Goal: Transaction & Acquisition: Purchase product/service

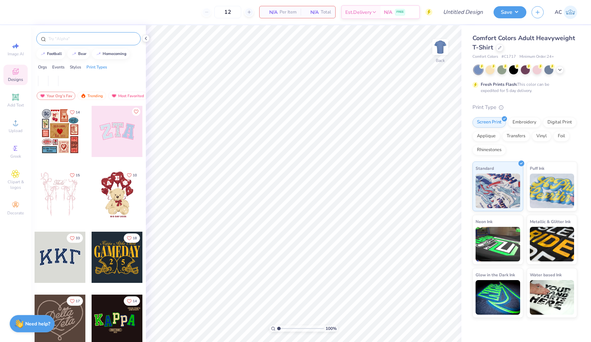
click at [65, 44] on div at bounding box center [88, 38] width 104 height 13
click at [64, 41] on input "text" at bounding box center [92, 38] width 88 height 7
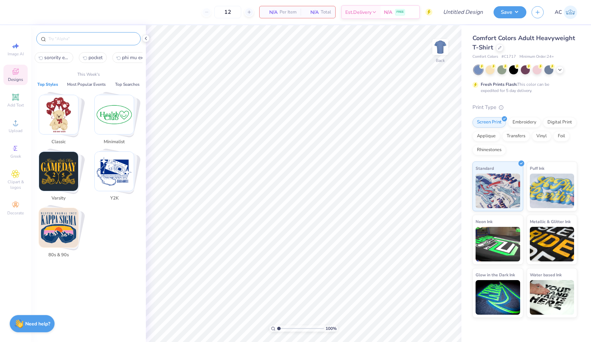
type input "s"
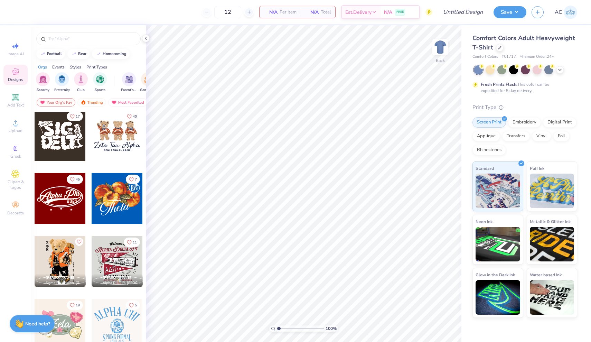
scroll to position [252, 0]
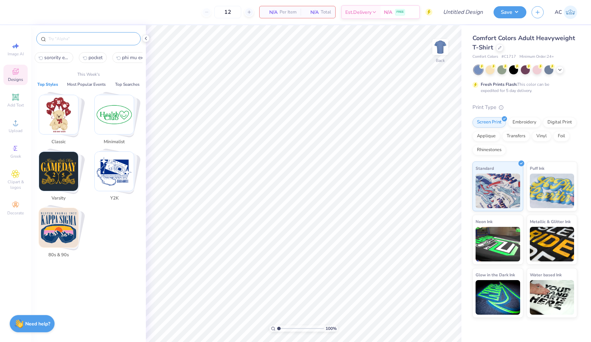
click at [74, 38] on input "text" at bounding box center [92, 38] width 88 height 7
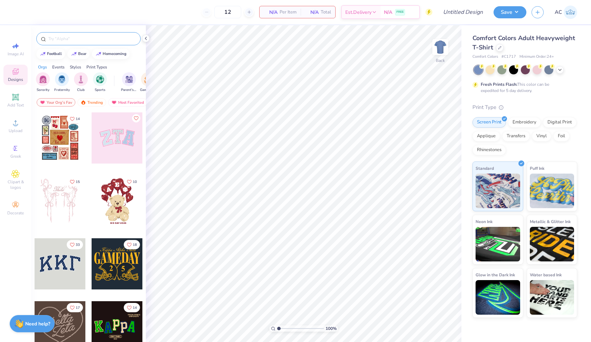
click at [67, 40] on input "text" at bounding box center [92, 38] width 88 height 7
type input "soroity exec"
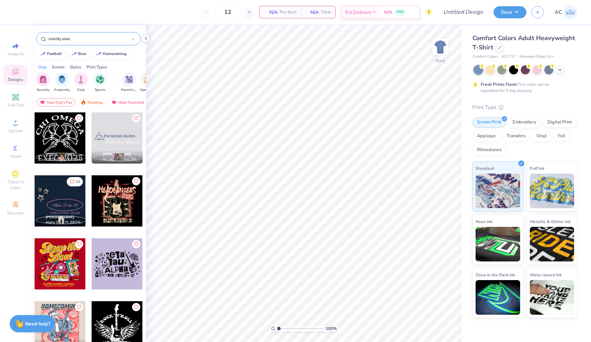
click at [112, 285] on div at bounding box center [117, 263] width 51 height 51
click at [133, 41] on div at bounding box center [133, 39] width 3 height 6
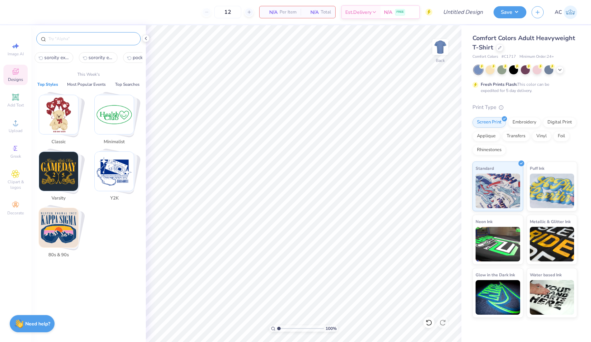
click at [133, 41] on input "text" at bounding box center [92, 38] width 88 height 7
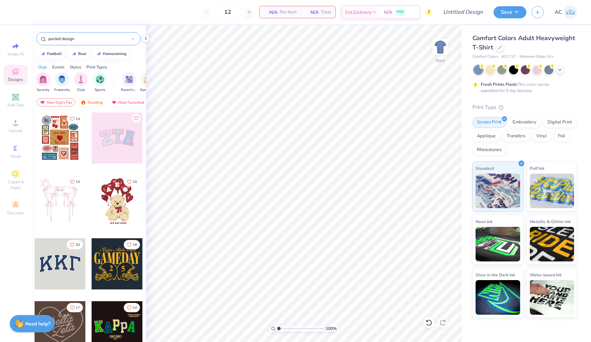
type input "pocket design"
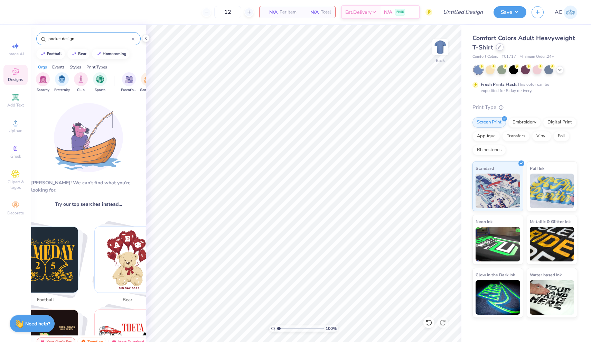
click at [500, 49] on div at bounding box center [500, 47] width 8 height 8
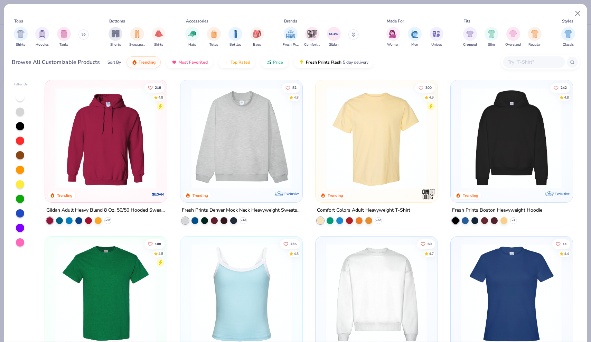
click at [262, 140] on img at bounding box center [241, 137] width 108 height 101
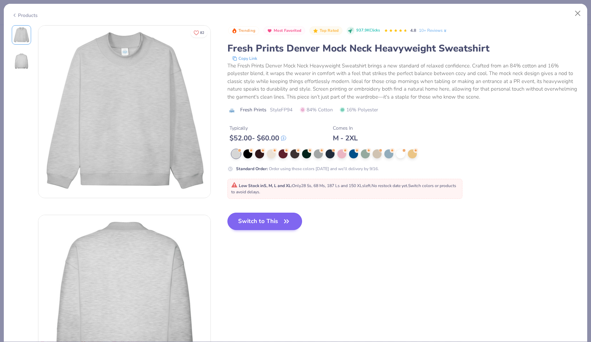
click at [276, 219] on button "Switch to This" at bounding box center [264, 221] width 75 height 17
type input "50"
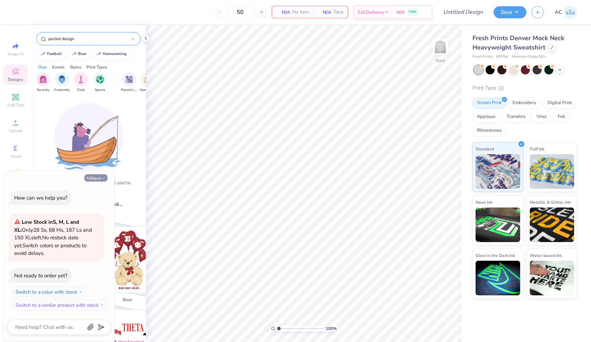
click at [96, 179] on button "Collapse" at bounding box center [95, 177] width 23 height 7
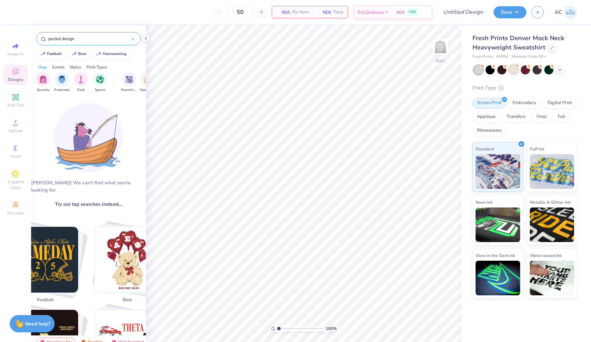
click at [516, 71] on div at bounding box center [513, 69] width 9 height 9
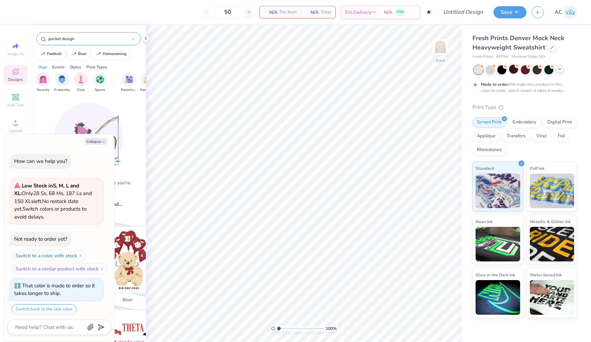
scroll to position [19, 0]
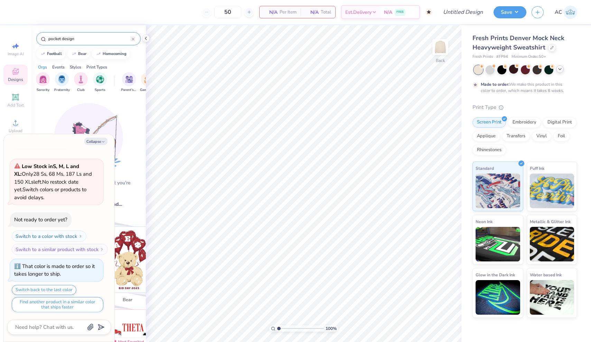
click at [559, 70] on icon at bounding box center [560, 69] width 6 height 6
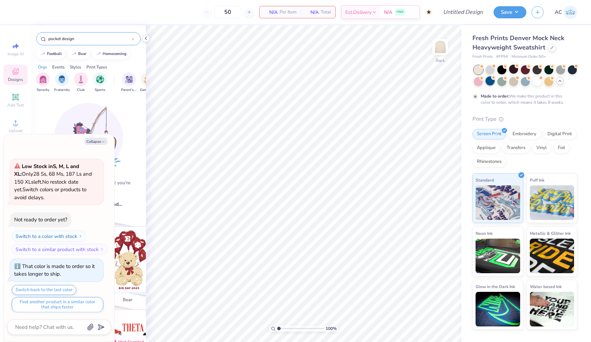
click at [494, 79] on div at bounding box center [490, 80] width 9 height 9
click at [515, 70] on div at bounding box center [513, 69] width 9 height 9
click at [528, 70] on div at bounding box center [525, 69] width 9 height 9
click at [549, 70] on div at bounding box center [548, 69] width 9 height 9
click at [548, 82] on div at bounding box center [548, 80] width 9 height 9
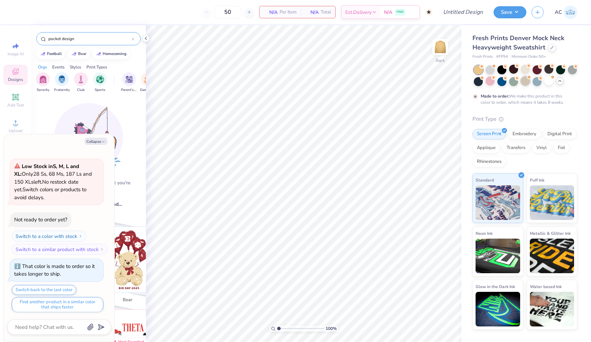
click at [527, 80] on div at bounding box center [525, 80] width 9 height 9
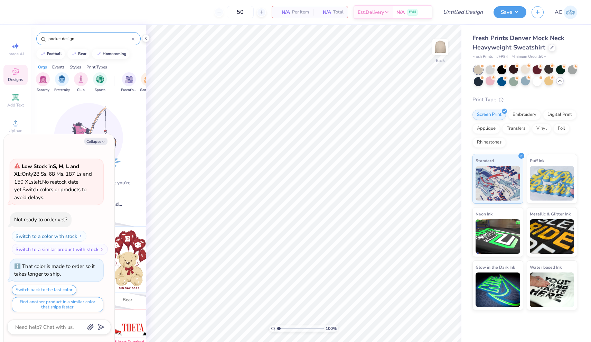
scroll to position [150, 0]
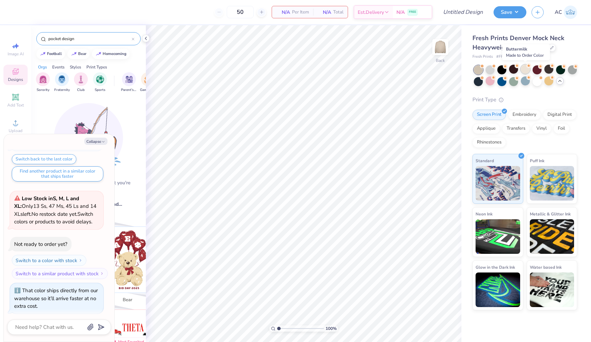
click at [526, 70] on div at bounding box center [525, 69] width 9 height 9
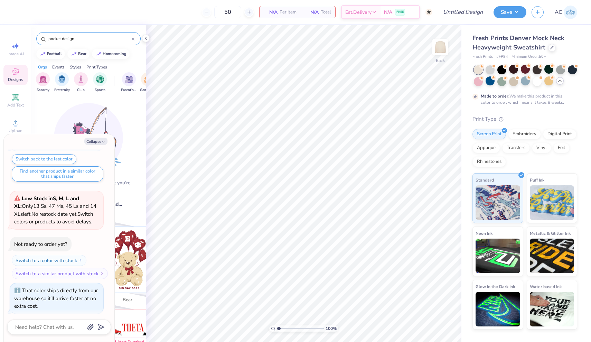
scroll to position [207, 0]
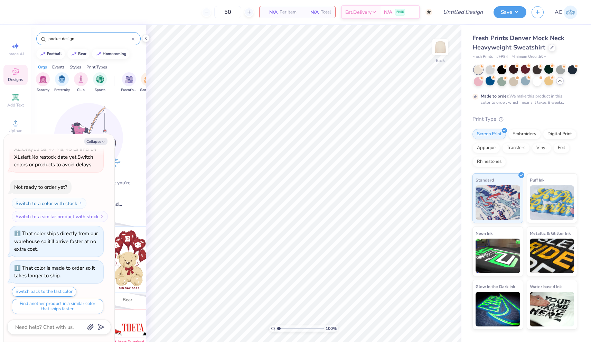
click at [543, 82] on div at bounding box center [525, 75] width 103 height 21
click at [541, 82] on div at bounding box center [537, 80] width 9 height 9
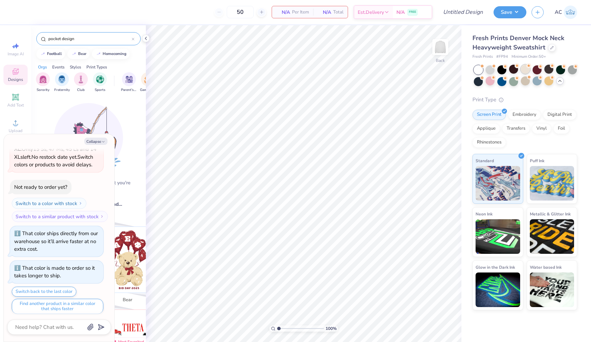
scroll to position [345, 0]
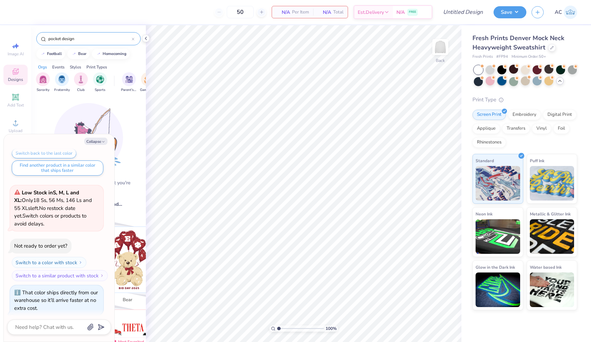
click at [506, 69] on circle at bounding box center [505, 66] width 5 height 5
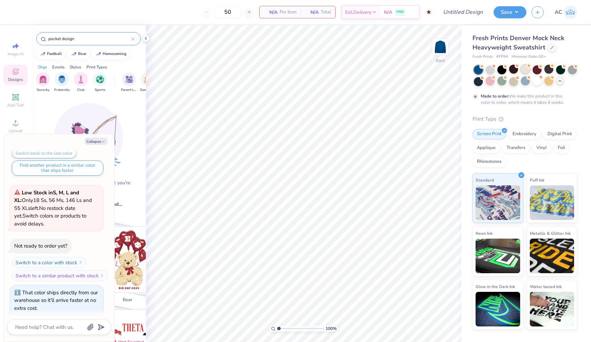
scroll to position [402, 0]
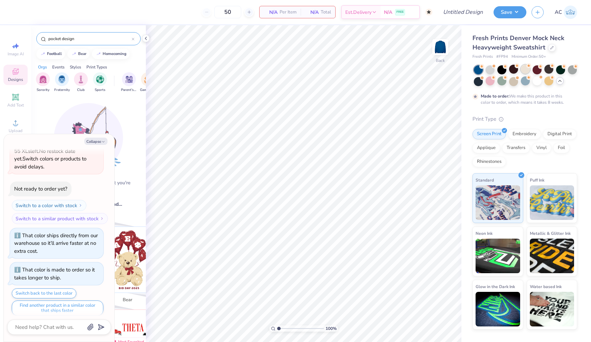
click at [528, 71] on div at bounding box center [525, 69] width 9 height 9
click at [93, 143] on button "Collapse" at bounding box center [95, 141] width 23 height 7
type textarea "x"
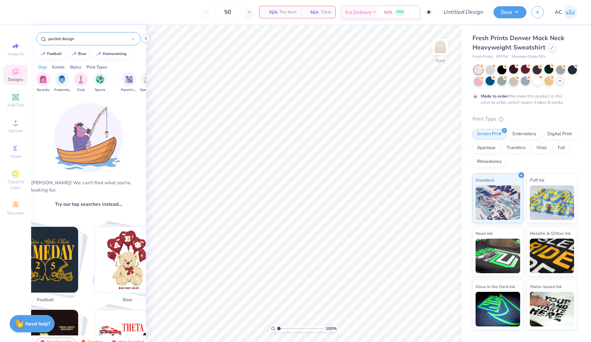
click at [77, 39] on input "pocket design" at bounding box center [90, 38] width 84 height 7
drag, startPoint x: 85, startPoint y: 38, endPoint x: 61, endPoint y: 39, distance: 24.2
click at [61, 39] on input "pocket design" at bounding box center [90, 38] width 84 height 7
type input "pocket"
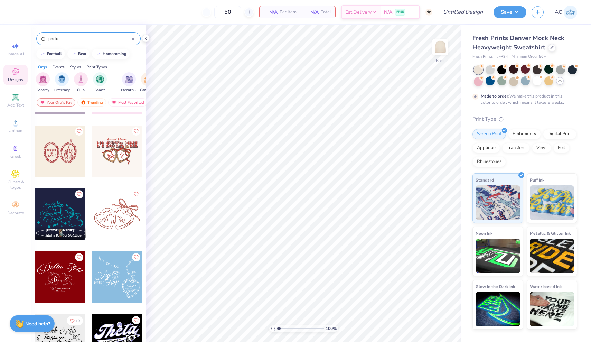
scroll to position [111, 0]
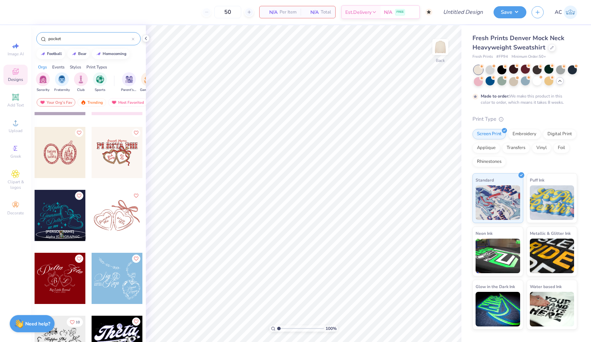
click at [40, 223] on div at bounding box center [14, 215] width 51 height 51
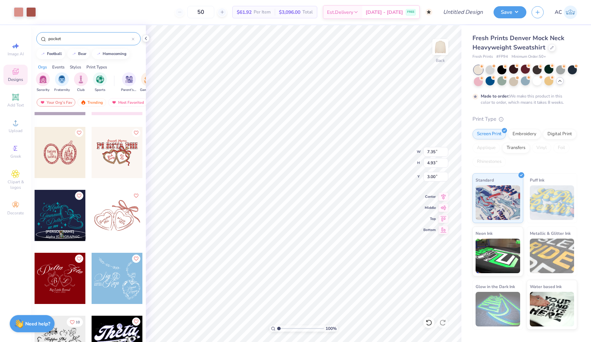
type input "4.02"
type input "2.70"
type input "2.63"
click at [25, 12] on div at bounding box center [25, 12] width 22 height 10
click at [17, 11] on div at bounding box center [19, 12] width 10 height 10
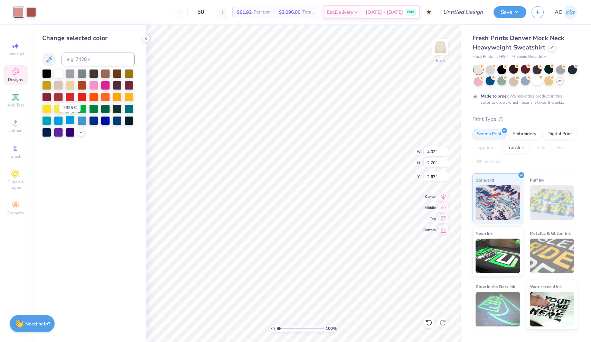
click at [69, 122] on div at bounding box center [70, 119] width 9 height 9
click at [33, 14] on div at bounding box center [31, 12] width 10 height 10
click at [83, 121] on div at bounding box center [81, 119] width 9 height 9
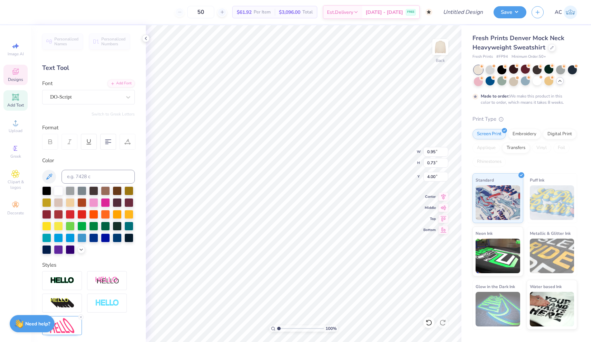
type textarea "PHI"
type input "0.44"
type input "0.38"
type input "4.34"
type textarea "MUC"
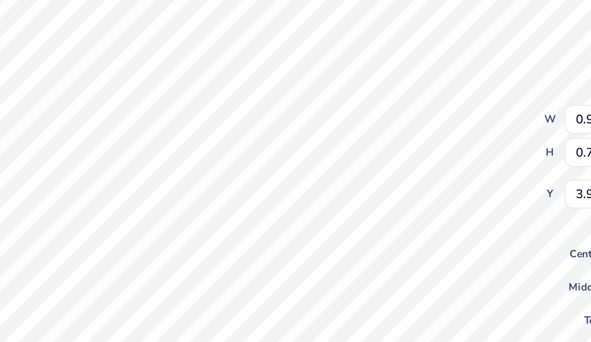
type textarea "P"
type textarea "PHI"
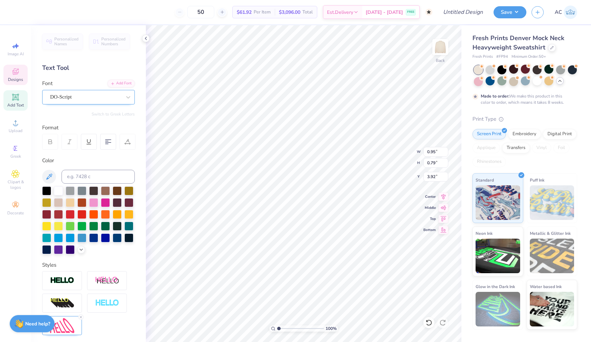
click at [103, 92] on div at bounding box center [85, 96] width 71 height 9
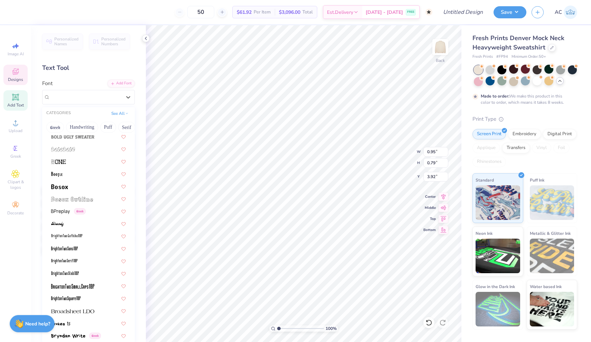
scroll to position [537, 0]
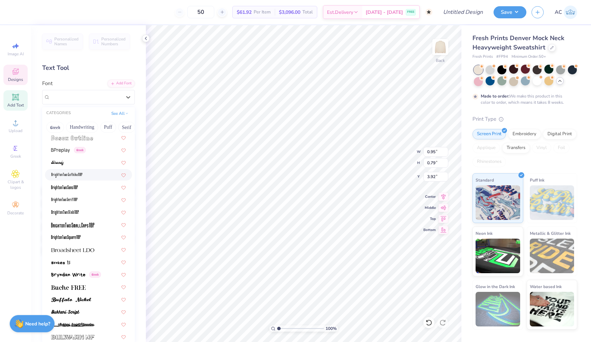
click at [92, 176] on div at bounding box center [88, 174] width 75 height 7
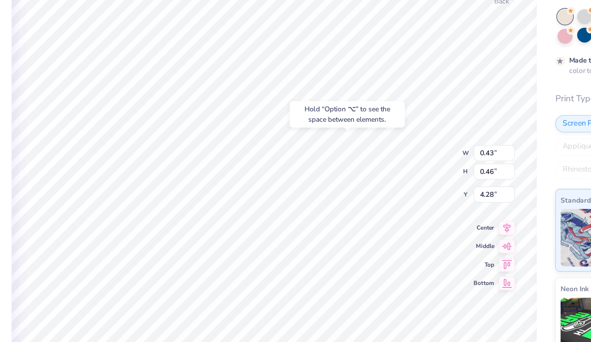
type input "4.42"
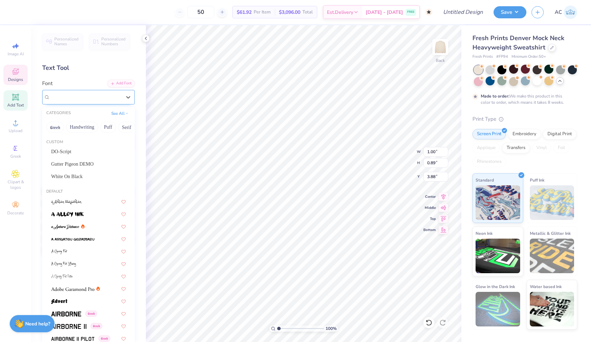
click at [93, 96] on div "BrightonTwo Gothika NBP" at bounding box center [85, 97] width 73 height 11
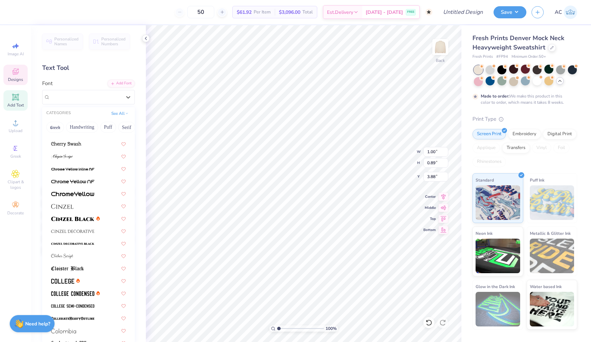
scroll to position [932, 0]
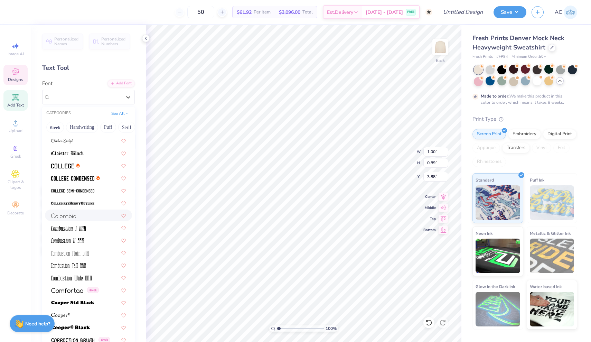
click at [90, 213] on div at bounding box center [88, 215] width 75 height 7
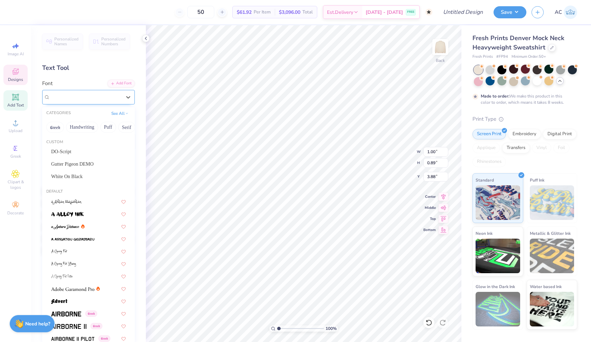
click at [87, 97] on div "[GEOGRAPHIC_DATA]" at bounding box center [85, 97] width 73 height 11
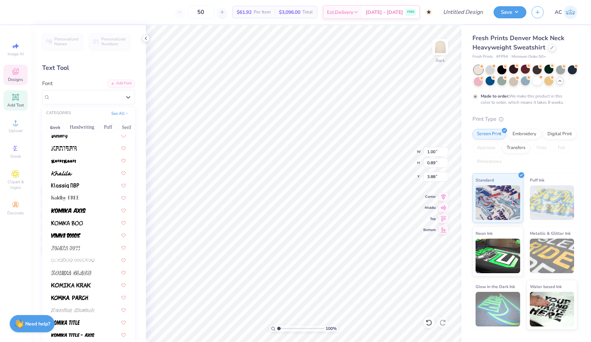
scroll to position [2002, 0]
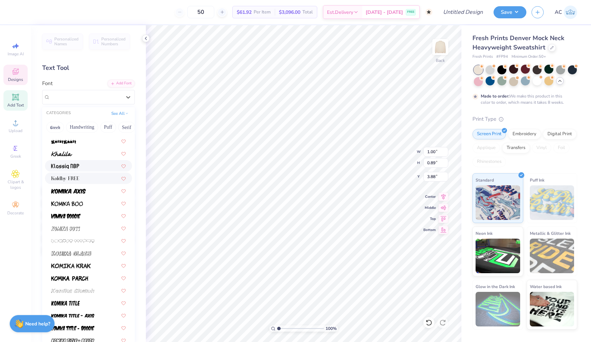
click at [85, 178] on div at bounding box center [88, 178] width 75 height 7
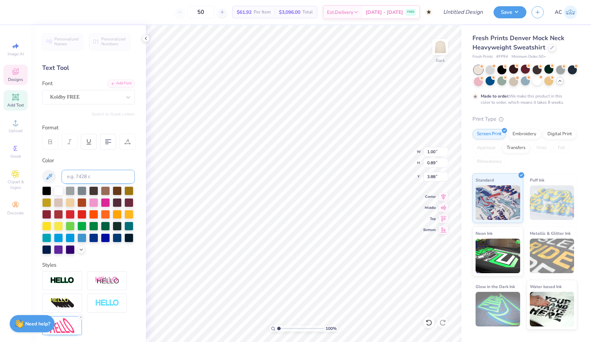
type input "0.88"
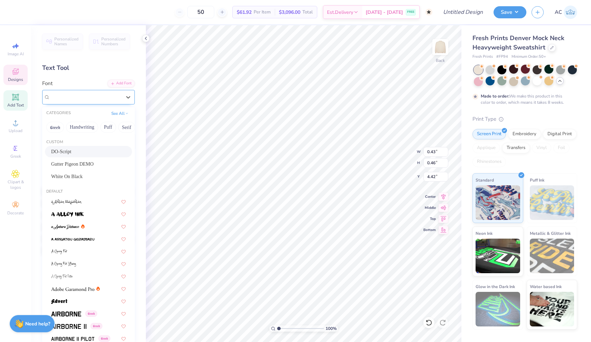
click at [77, 100] on div "DO-Script" at bounding box center [85, 97] width 73 height 11
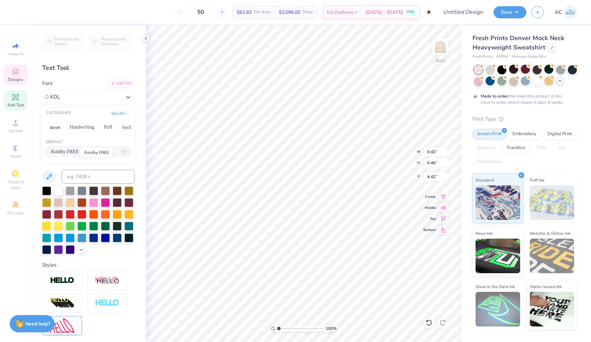
click at [74, 153] on span "Koldby FREE" at bounding box center [65, 151] width 28 height 7
type input "KOL"
type input "0.48"
type input "4.41"
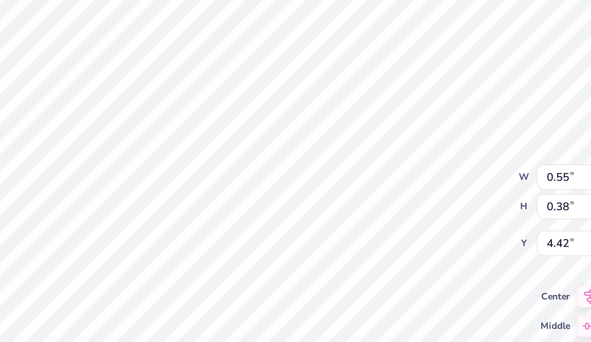
type input "0.48"
type input "4.41"
type textarea "MU"
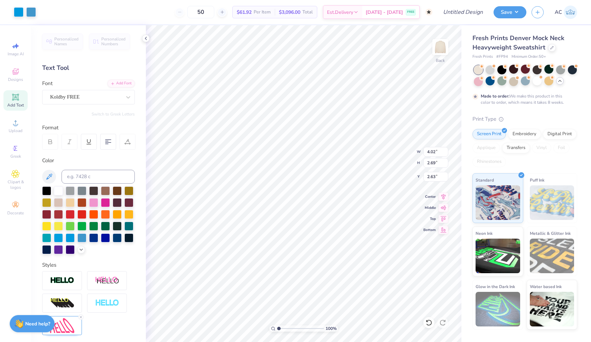
type input "4.23"
type input "2.83"
type input "2.49"
type input "1.58"
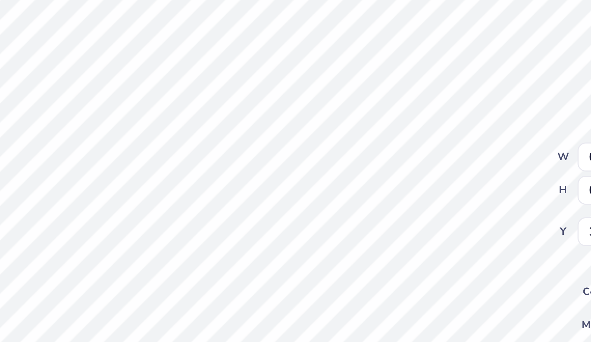
type input "0.58"
type input "0.40"
type input "3.46"
type input "0.38"
type input "0.27"
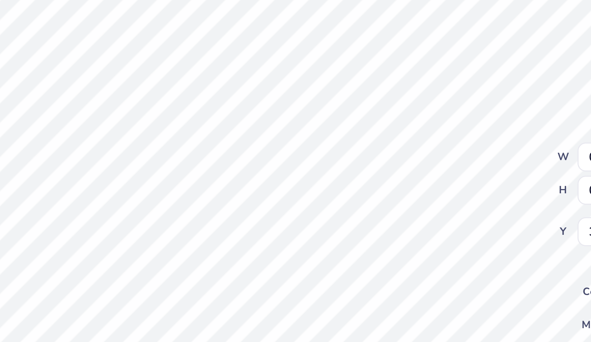
type input "3.45"
type textarea "1852"
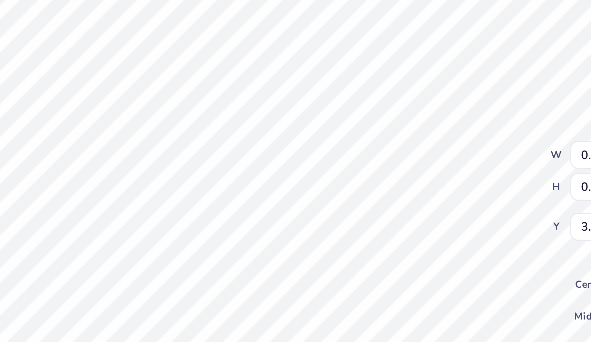
type input "3.21"
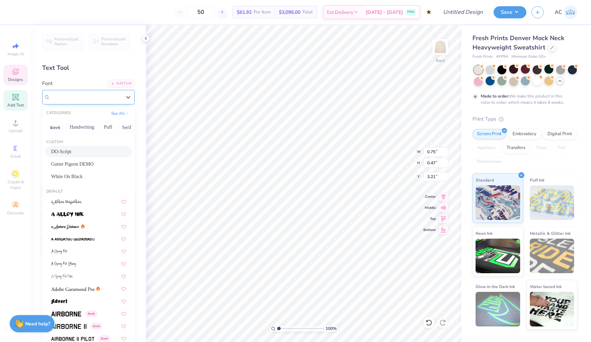
click at [82, 97] on div "DO-Script" at bounding box center [85, 97] width 73 height 11
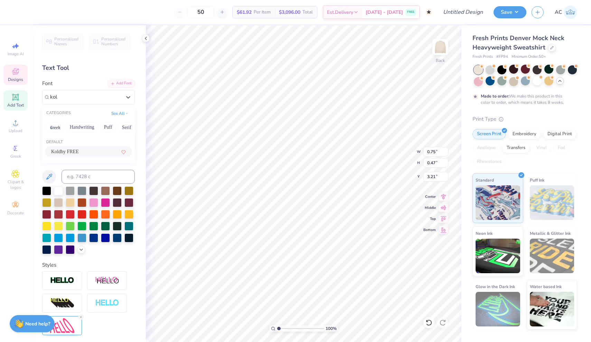
click at [82, 153] on div "Koldby FREE" at bounding box center [88, 151] width 75 height 7
type input "kol"
type input "0.78"
type input "0.46"
type input "3.24"
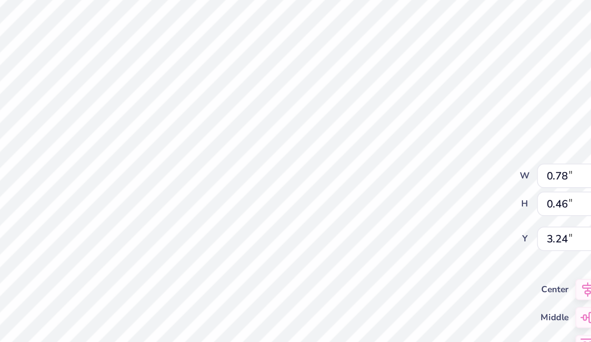
type input "3.00"
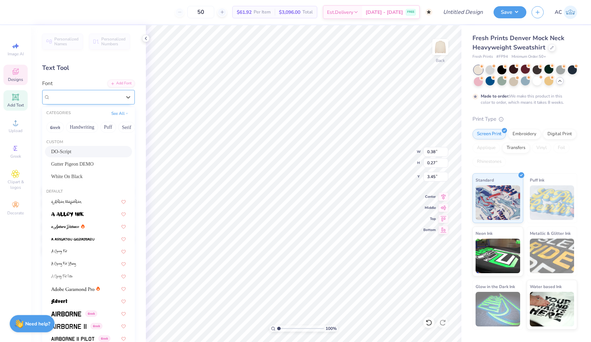
click at [90, 96] on div "DO-Script" at bounding box center [85, 97] width 73 height 11
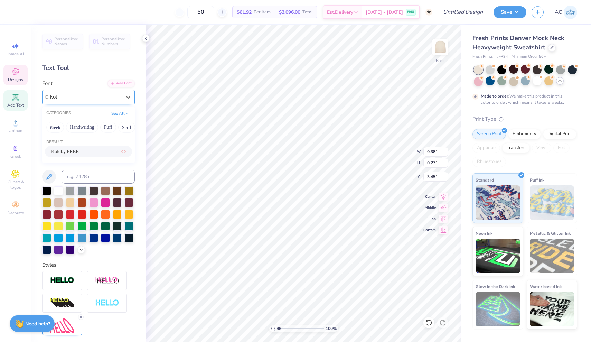
click at [90, 151] on div "Koldby FREE" at bounding box center [88, 151] width 75 height 7
type input "kol"
type input "0.42"
type input "0.28"
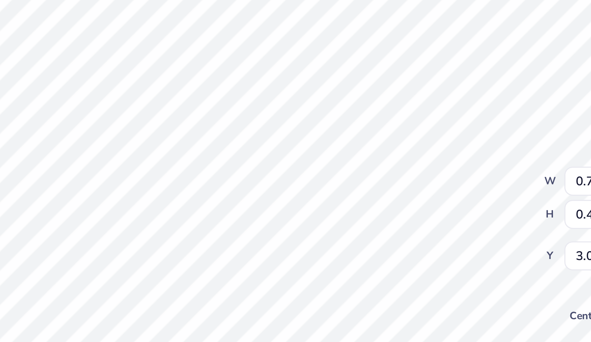
type input "3.22"
type input "3.53"
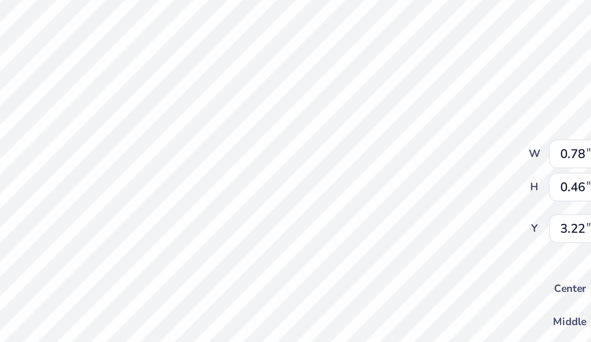
type input "3.00"
type input "3.46"
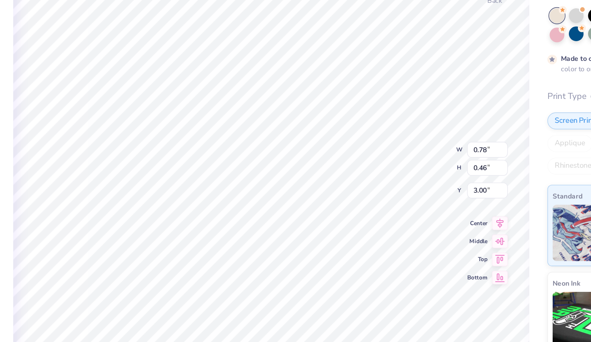
type input "3.23"
type input "3.54"
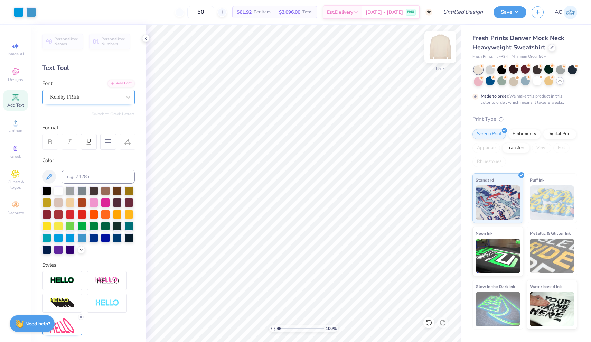
click at [440, 48] on img at bounding box center [441, 47] width 28 height 28
click at [18, 75] on icon at bounding box center [15, 71] width 8 height 8
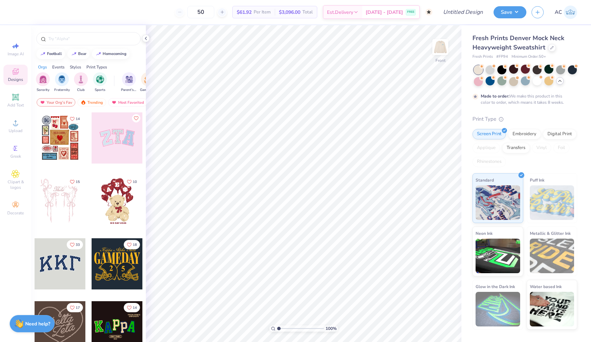
click at [18, 75] on icon at bounding box center [15, 71] width 8 height 8
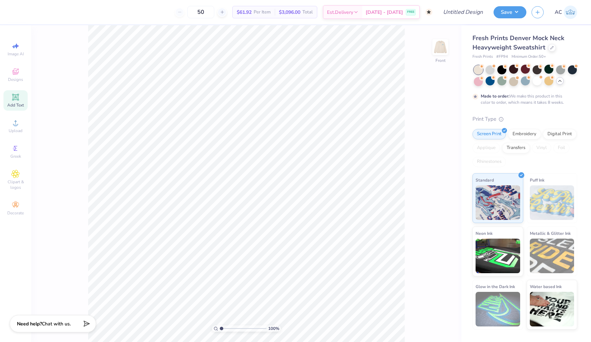
click at [19, 102] on span "Add Text" at bounding box center [15, 105] width 17 height 6
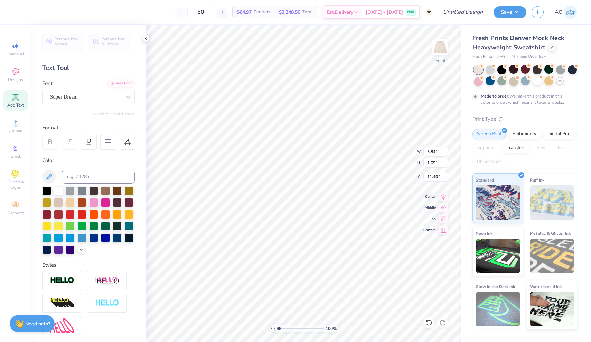
scroll to position [0, 2]
type textarea "UNC CHAPEL HILL Phi Mu Exec Board"
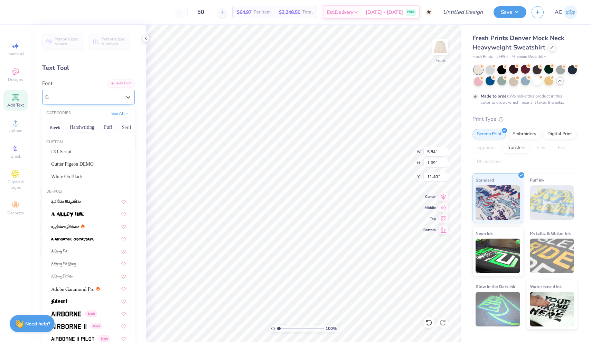
click at [101, 93] on div "Super Dream" at bounding box center [85, 97] width 73 height 11
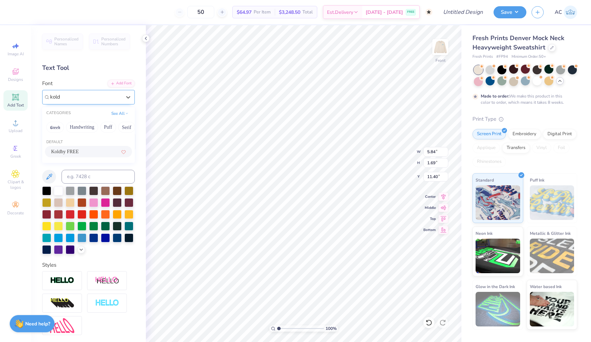
click at [101, 151] on div "Koldby FREE" at bounding box center [88, 151] width 75 height 7
type input "kold"
type textarea "[GEOGRAPHIC_DATA]"
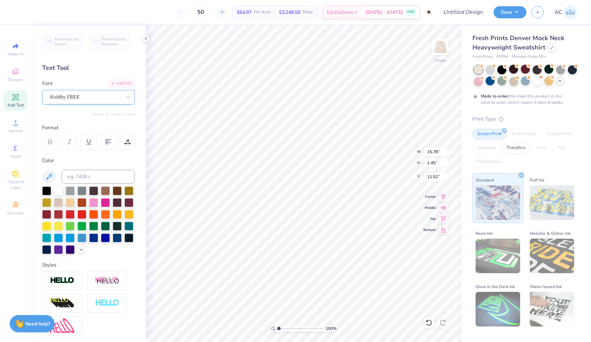
type input "8.82"
type input "0.81"
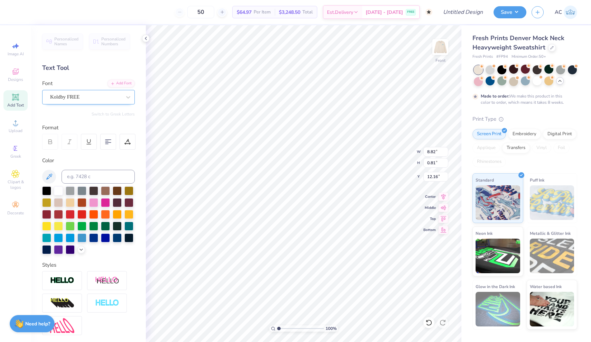
type input "5.06"
type input "11.17"
type input "1.03"
type input "4.56"
click at [441, 50] on img at bounding box center [441, 47] width 28 height 28
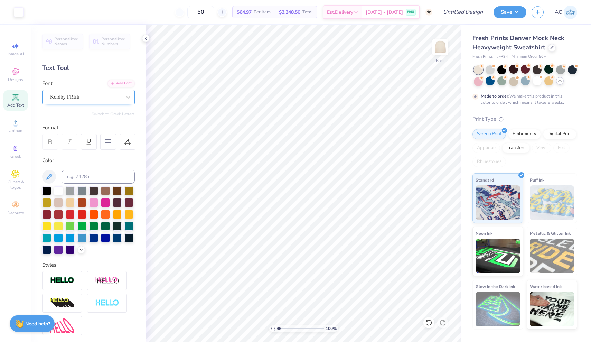
click at [441, 50] on div at bounding box center [440, 47] width 16 height 16
click at [441, 47] on img at bounding box center [441, 47] width 28 height 28
click at [441, 47] on img at bounding box center [440, 47] width 14 height 14
click at [444, 48] on img at bounding box center [441, 47] width 28 height 28
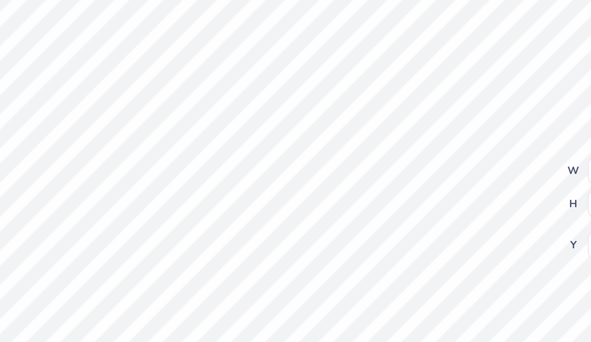
type textarea "EXEC"
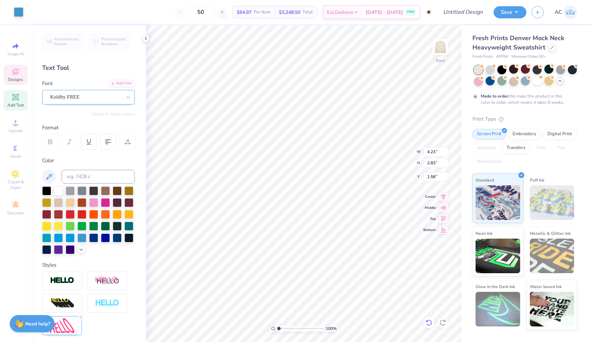
click at [426, 322] on icon at bounding box center [428, 322] width 7 height 7
click at [428, 325] on icon at bounding box center [429, 322] width 6 height 6
click at [445, 324] on icon at bounding box center [443, 322] width 6 height 6
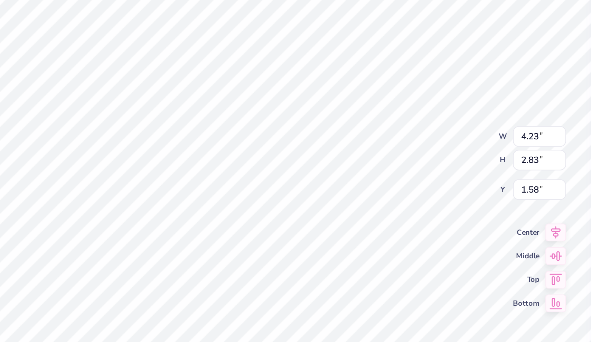
type input "0.42"
type input "0.28"
type input "3.54"
type textarea "2526"
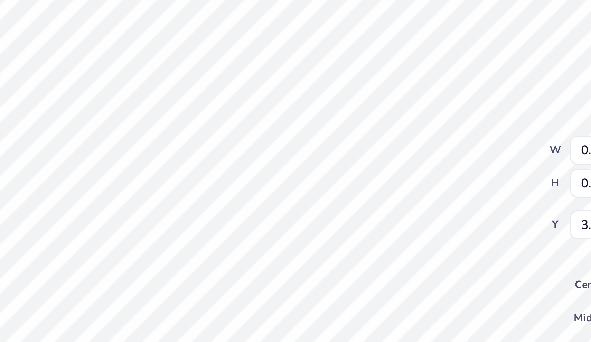
type textarea "2"
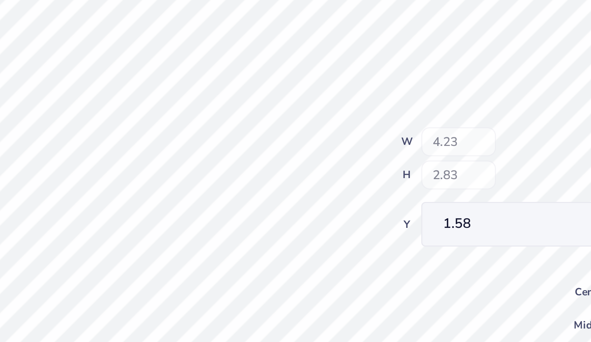
click at [165, 49] on div "100 % Back W 4.23 H 2.83 Y 1.58 Center Middle Top Bottom" at bounding box center [304, 183] width 316 height 317
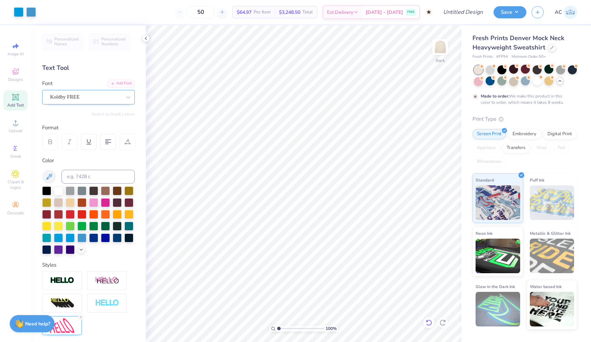
click at [429, 322] on icon at bounding box center [428, 322] width 7 height 7
click at [15, 105] on span "Add Text" at bounding box center [15, 105] width 17 height 6
type textarea "T"
type textarea "2025"
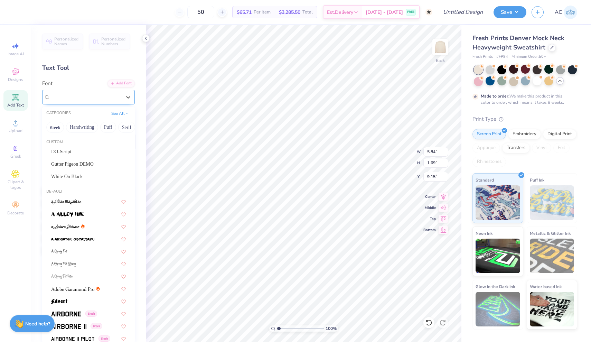
click at [86, 97] on div "Super Dream" at bounding box center [85, 97] width 73 height 11
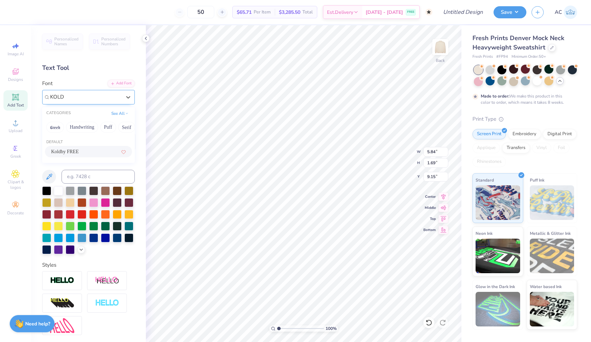
click at [96, 152] on div "Koldby FREE" at bounding box center [88, 151] width 75 height 7
type input "KOLD"
click at [58, 239] on div at bounding box center [58, 237] width 9 height 9
click at [59, 239] on div at bounding box center [58, 237] width 9 height 9
type input "1.02"
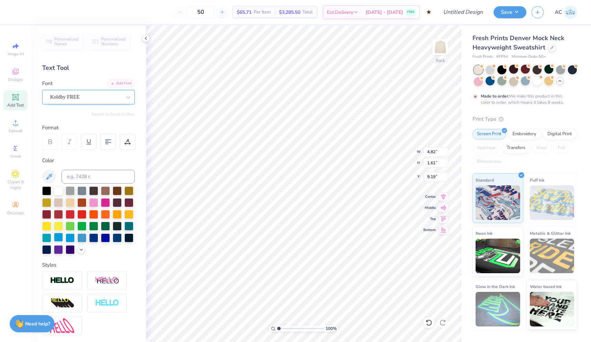
type input "0.34"
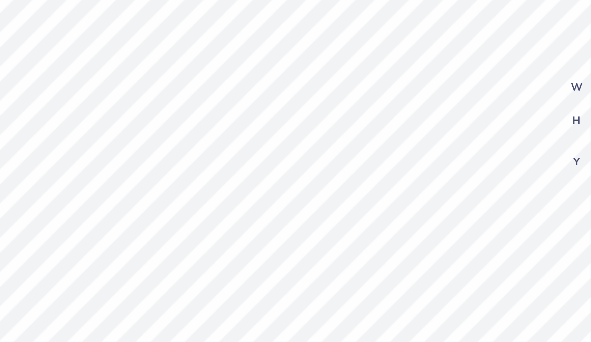
type input "5.64"
type input "1.06"
type input "0.68"
type input "5.48"
type input "0.54"
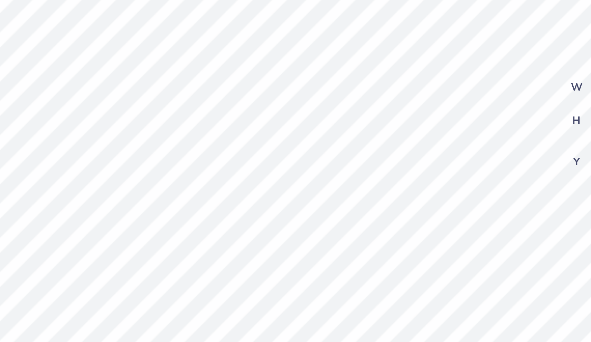
type input "0.35"
type input "3.51"
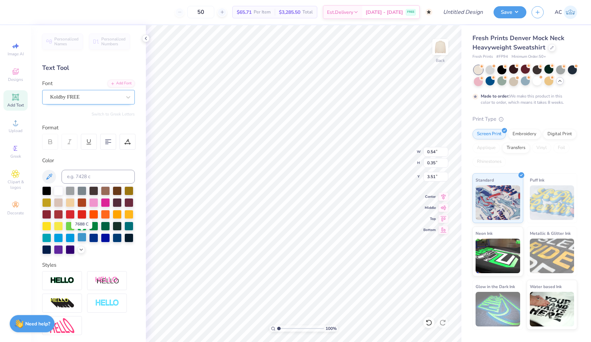
click at [82, 238] on div at bounding box center [81, 237] width 9 height 9
click at [440, 50] on img at bounding box center [441, 47] width 28 height 28
click at [70, 237] on div at bounding box center [70, 237] width 9 height 9
click at [82, 239] on div at bounding box center [81, 237] width 9 height 9
type input "20.34"
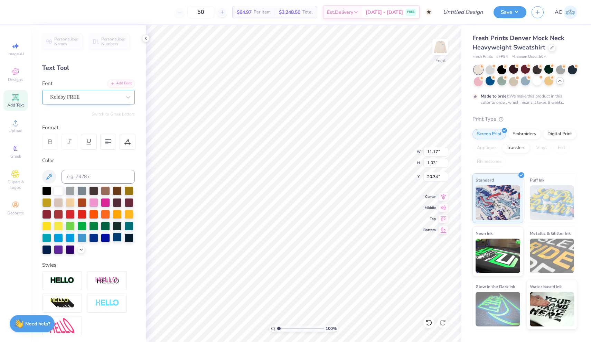
type input "9.84"
type input "0.91"
type input "20.60"
click at [440, 47] on img at bounding box center [441, 47] width 28 height 28
type input "4.49"
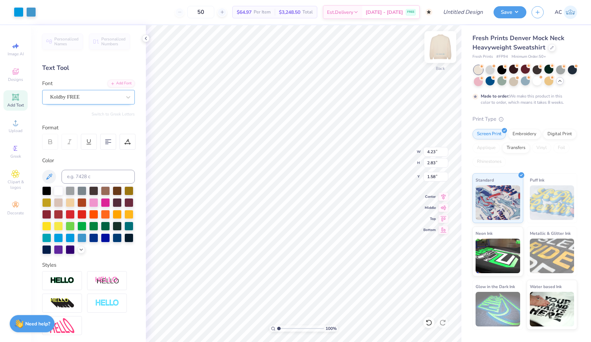
type input "3.01"
type input "1.40"
type input "2.27"
type input "3.38"
type input "5.49"
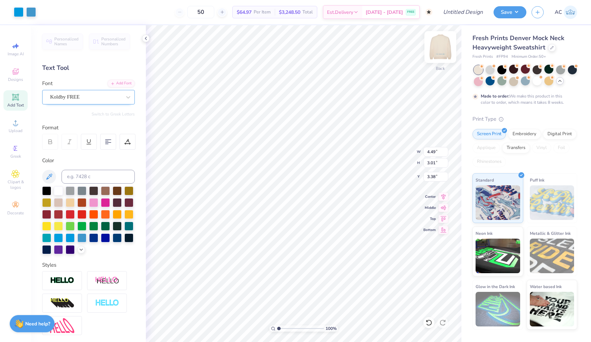
type input "3.68"
type input "2.68"
type input "5.97"
type input "4.00"
type input "2.36"
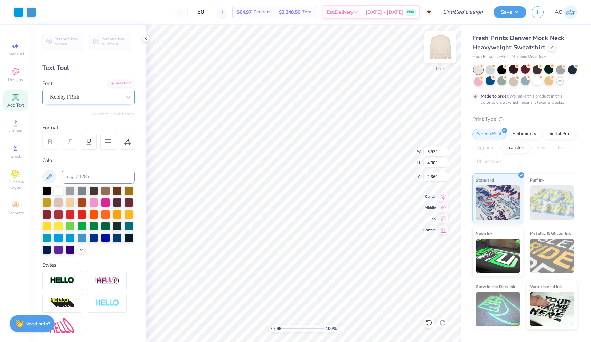
type input "1.70"
type input "1.00"
type input "2.49"
type input "4.91"
type input "3.29"
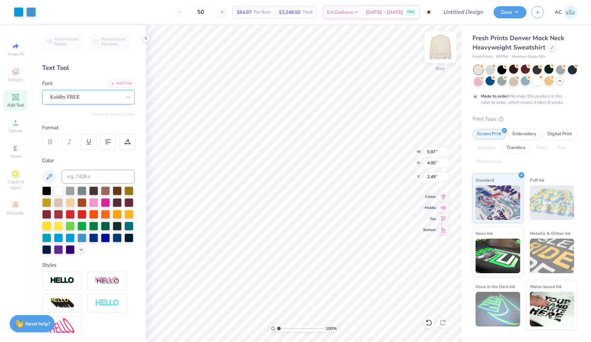
type input "3.20"
type input "2.27"
type input "1.36"
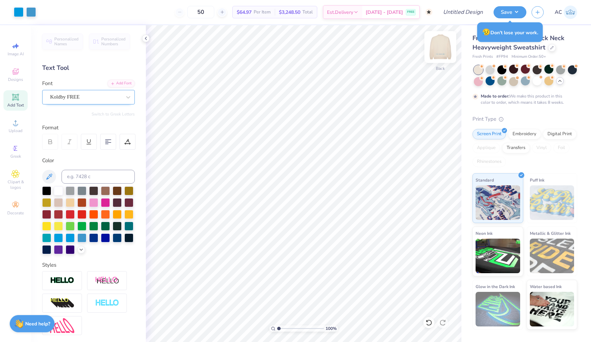
click at [443, 47] on img at bounding box center [441, 47] width 28 height 28
click at [443, 47] on div at bounding box center [440, 47] width 16 height 16
click at [443, 47] on img at bounding box center [440, 47] width 14 height 14
click at [440, 46] on img at bounding box center [441, 47] width 28 height 28
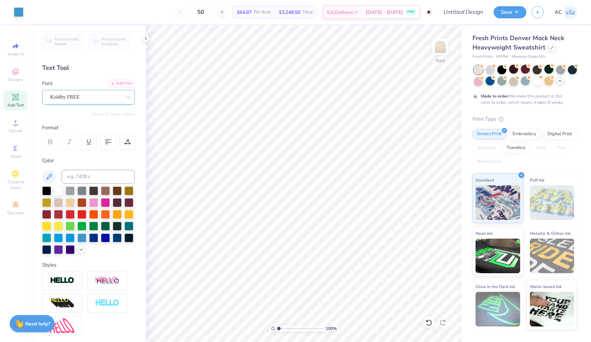
click at [440, 48] on img at bounding box center [440, 47] width 14 height 14
click at [441, 50] on img at bounding box center [441, 47] width 28 height 28
click at [441, 48] on img at bounding box center [441, 47] width 28 height 28
type input "20.60"
type input "20.63"
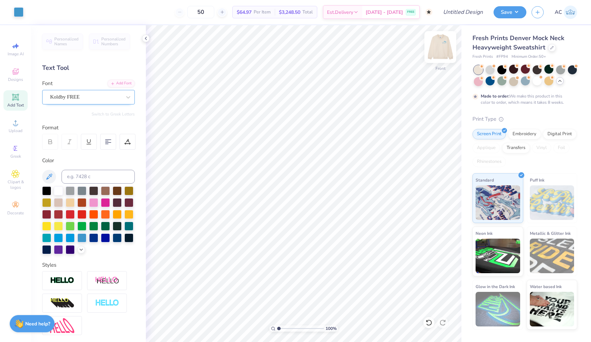
click at [447, 44] on img at bounding box center [441, 47] width 28 height 28
click at [443, 50] on img at bounding box center [441, 47] width 28 height 28
click at [15, 102] on span "Add Text" at bounding box center [15, 105] width 17 height 6
type textarea "c"
type textarea "C"
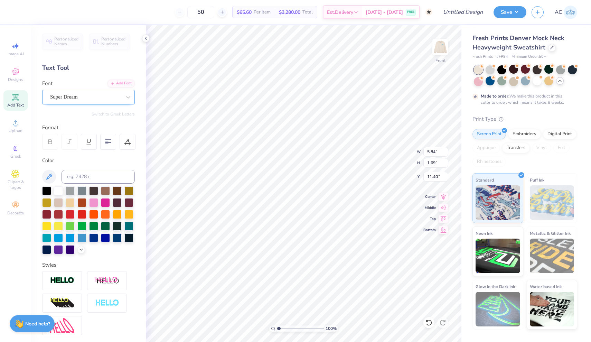
type textarea "p"
type textarea "President"
click at [78, 97] on span "Super Dream" at bounding box center [64, 97] width 28 height 8
click at [94, 154] on div "Koldby FREE" at bounding box center [88, 151] width 75 height 7
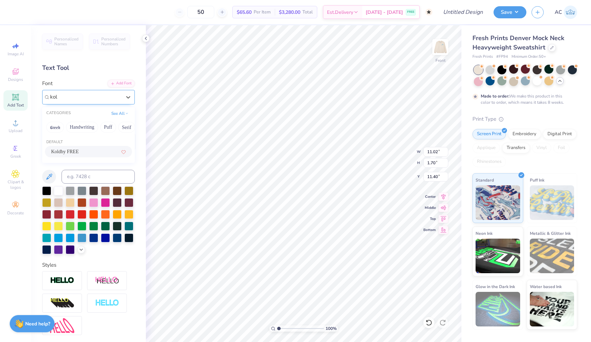
type input "kol"
type input "8.63"
type input "1.64"
type input "11.43"
type input "7.81"
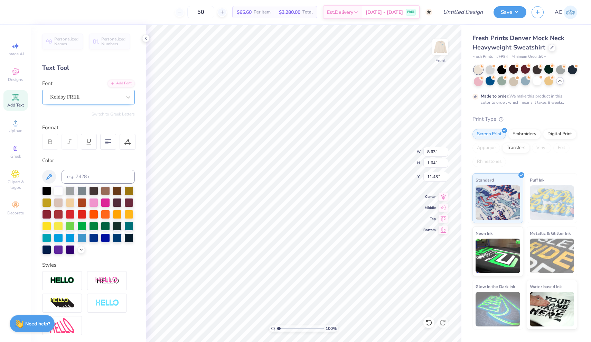
type input "1.48"
type input "21.99"
type input "9.84"
type input "0.91"
type input "20.63"
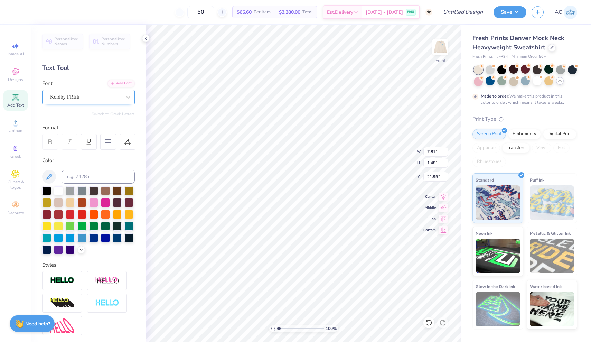
type input "5.45"
type input "1.03"
type input "22.47"
type input "9.84"
type input "0.91"
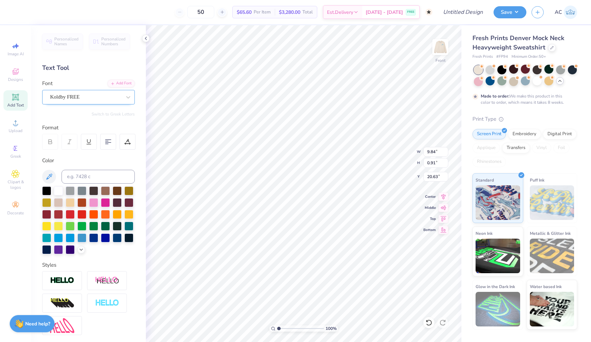
type input "21.29"
type input "13.39"
click at [439, 54] on img at bounding box center [441, 47] width 28 height 28
click at [440, 50] on img at bounding box center [441, 47] width 28 height 28
type input "20.08"
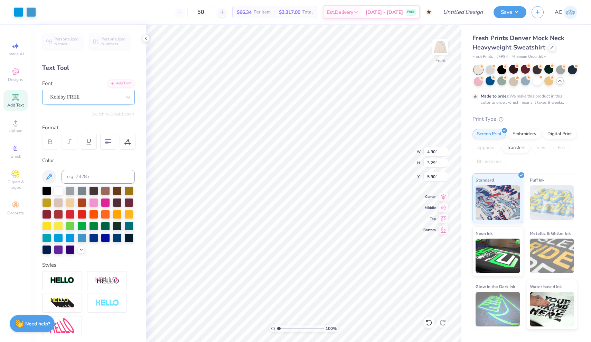
click at [467, 81] on div "Art colors 50 $66.34 Per Item $3,317.00 Total Est. Delivery [DATE] - [DATE] FRE…" at bounding box center [295, 171] width 591 height 342
type input "12.25"
type input "8.21"
type input "5.07"
type input "22.71"
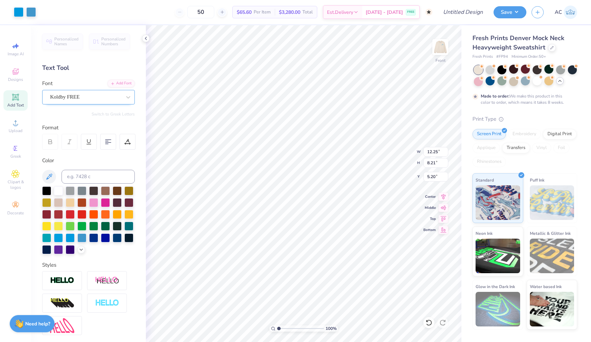
type input "5.20"
type input "13.98"
type input "9.15"
type input "0.84"
type input "14.53"
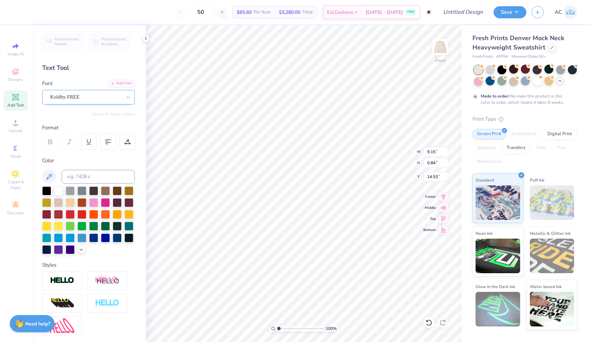
type input "22.67"
click at [439, 50] on img at bounding box center [441, 47] width 28 height 28
click at [441, 54] on img at bounding box center [441, 47] width 28 height 28
click at [439, 55] on img at bounding box center [441, 47] width 28 height 28
click at [434, 50] on img at bounding box center [441, 47] width 28 height 28
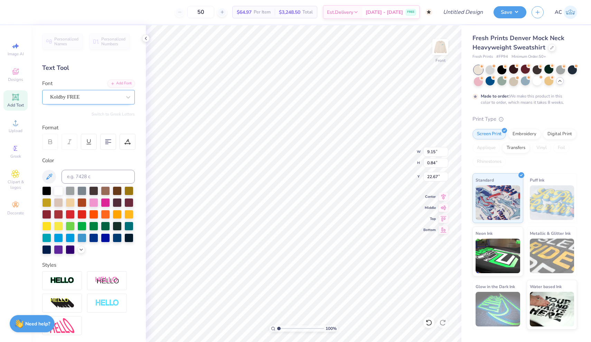
type input "21.77"
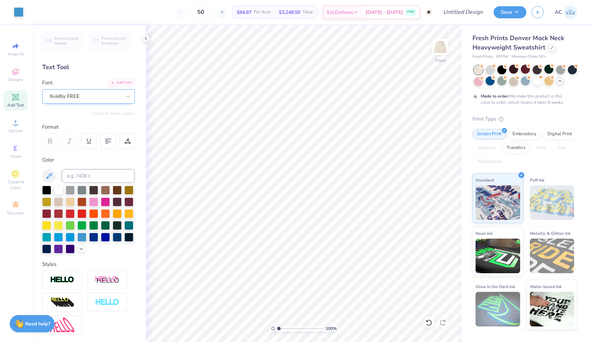
click at [21, 101] on div "Add Text" at bounding box center [15, 100] width 24 height 20
type textarea "X"
type textarea "-Chapter President-"
click at [82, 95] on div "Super Dream" at bounding box center [85, 96] width 73 height 11
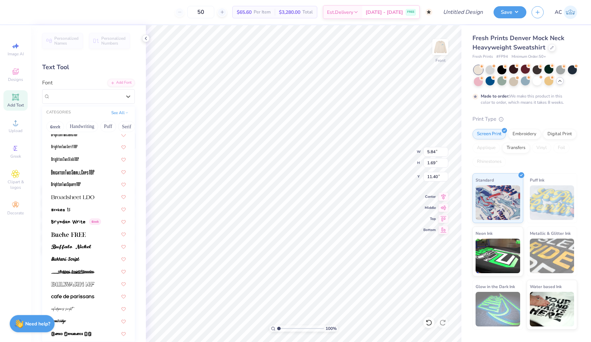
scroll to position [628, 0]
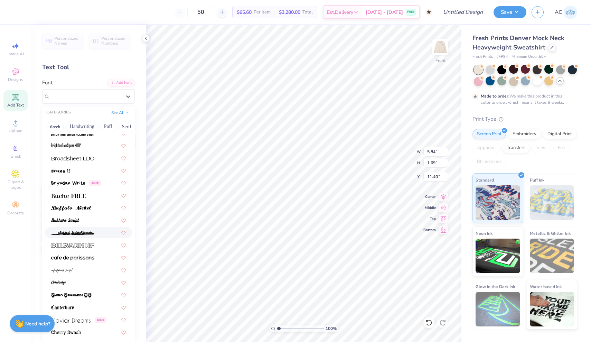
click at [102, 219] on div at bounding box center [88, 219] width 75 height 7
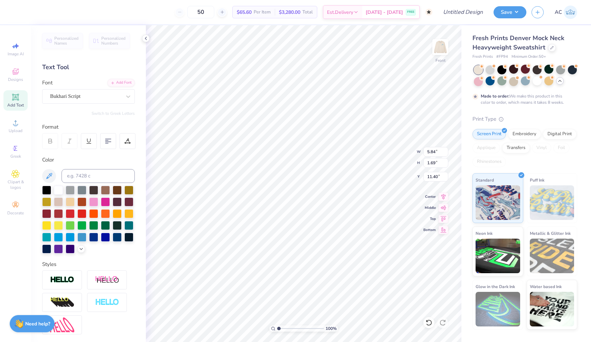
scroll to position [0, 1]
click at [72, 238] on div at bounding box center [70, 236] width 9 height 9
click at [83, 239] on div at bounding box center [81, 236] width 9 height 9
click at [85, 238] on div at bounding box center [81, 236] width 9 height 9
click at [82, 252] on div at bounding box center [81, 248] width 8 height 8
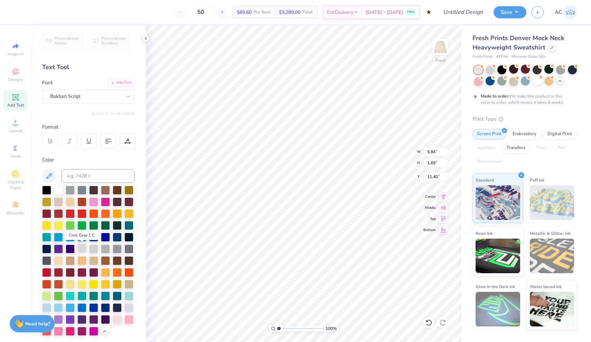
click at [84, 250] on div at bounding box center [81, 248] width 9 height 9
click at [102, 250] on div at bounding box center [105, 248] width 9 height 9
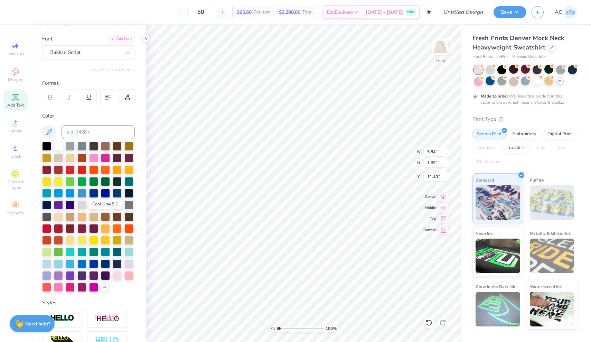
scroll to position [46, 0]
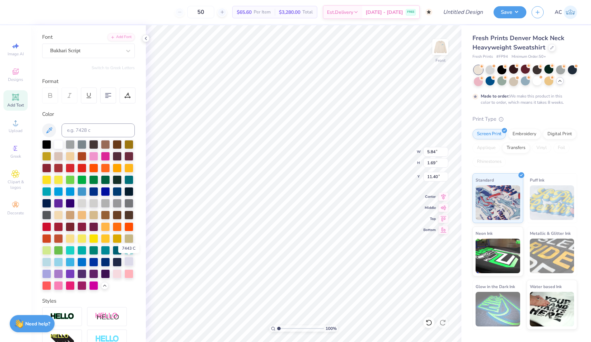
click at [129, 264] on div at bounding box center [128, 261] width 9 height 9
click at [47, 262] on div at bounding box center [46, 261] width 9 height 9
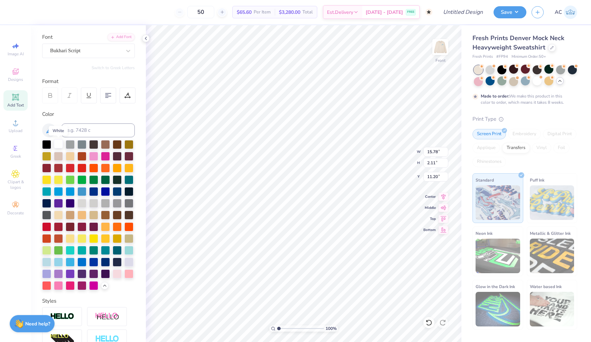
click at [58, 146] on div at bounding box center [58, 143] width 9 height 9
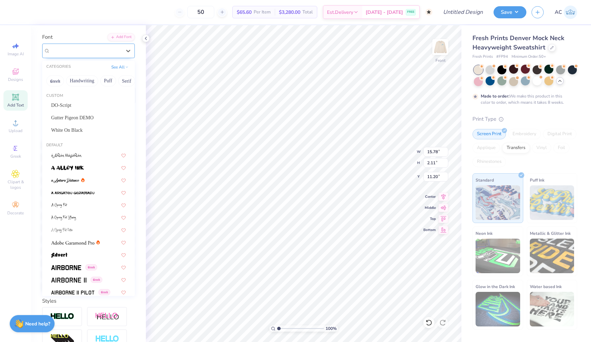
click at [73, 54] on div at bounding box center [85, 50] width 71 height 9
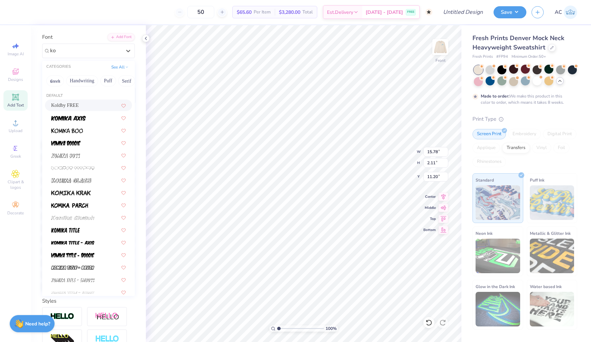
type input "kol"
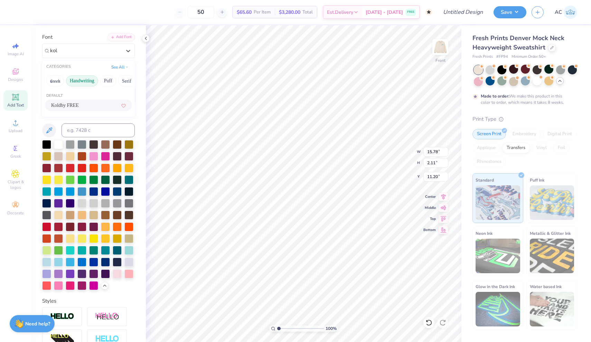
click at [76, 82] on button "Handwriting" at bounding box center [82, 80] width 32 height 11
click at [105, 82] on button "Puff" at bounding box center [108, 80] width 16 height 11
drag, startPoint x: 82, startPoint y: 54, endPoint x: 27, endPoint y: 47, distance: 55.4
click at [27, 47] on div "50 $65.60 Per Item $3,280.00 Total Est. Delivery [DATE] - [DATE] FREE Design Ti…" at bounding box center [295, 171] width 591 height 342
type input "script"
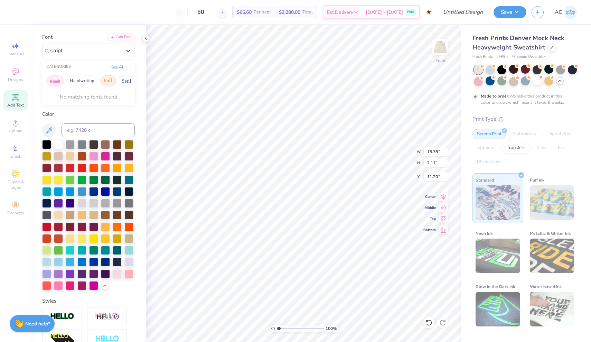
click at [54, 80] on button "Greek" at bounding box center [55, 80] width 18 height 11
click at [114, 68] on button "See All" at bounding box center [119, 66] width 21 height 7
click at [78, 93] on button "Bold" at bounding box center [73, 93] width 17 height 11
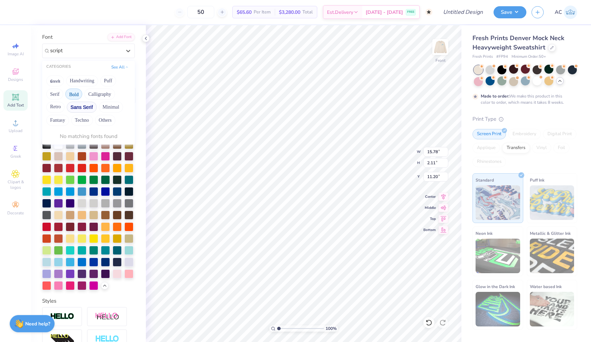
click at [86, 107] on button "Sans Serif" at bounding box center [82, 107] width 30 height 11
click at [108, 107] on button "Minimal" at bounding box center [111, 107] width 24 height 11
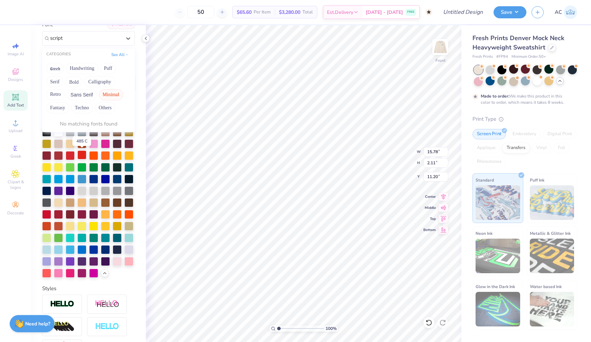
scroll to position [50, 0]
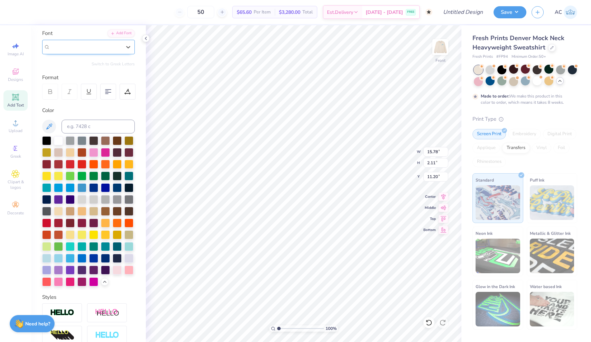
drag, startPoint x: 74, startPoint y: 48, endPoint x: 43, endPoint y: 44, distance: 30.7
click at [43, 44] on div "Bukhari Script" at bounding box center [88, 47] width 93 height 15
type input "script"
click at [127, 45] on icon at bounding box center [128, 47] width 7 height 7
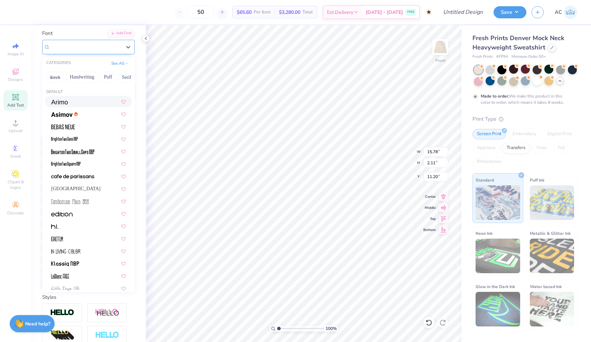
click at [120, 45] on div "Bukhari Script" at bounding box center [85, 47] width 71 height 8
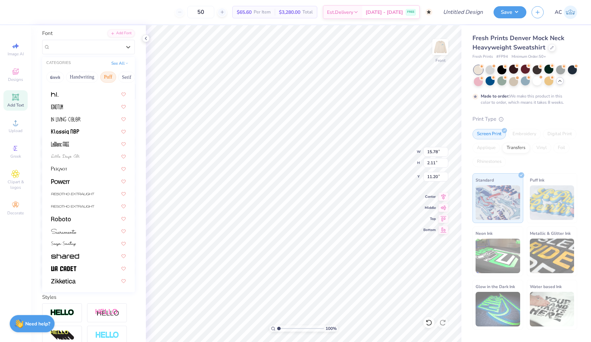
scroll to position [132, 0]
click at [80, 75] on button "Fantasy" at bounding box center [75, 77] width 23 height 11
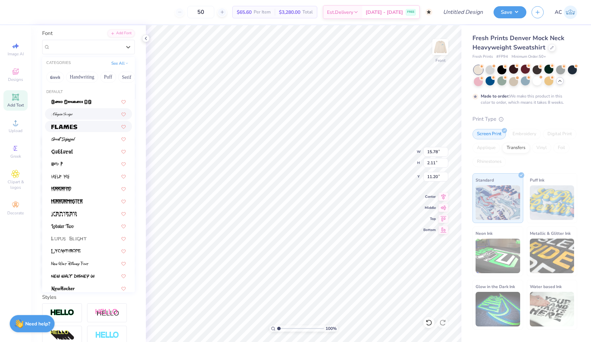
scroll to position [0, 0]
click at [86, 137] on div at bounding box center [88, 138] width 75 height 7
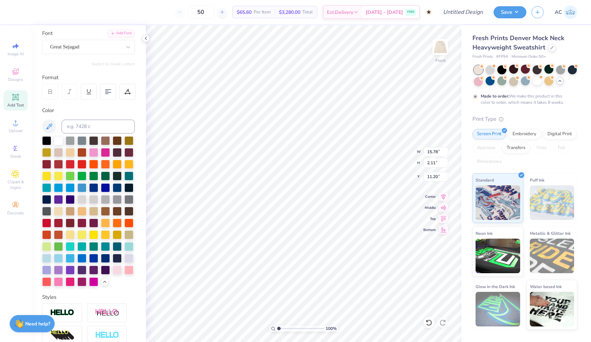
type input "11.77"
type input "1.70"
type input "11.40"
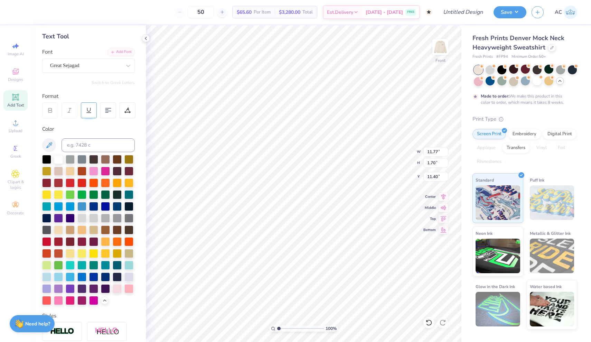
scroll to position [32, 0]
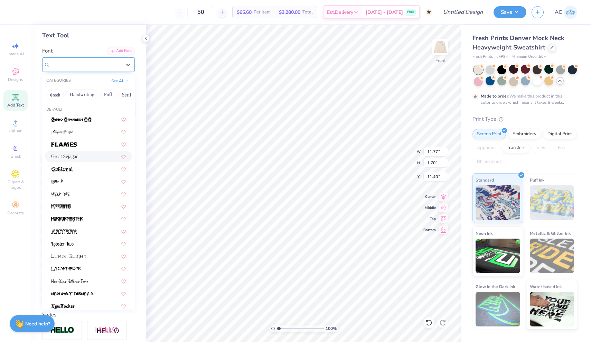
click at [98, 58] on div "Great Sejagad" at bounding box center [88, 64] width 93 height 15
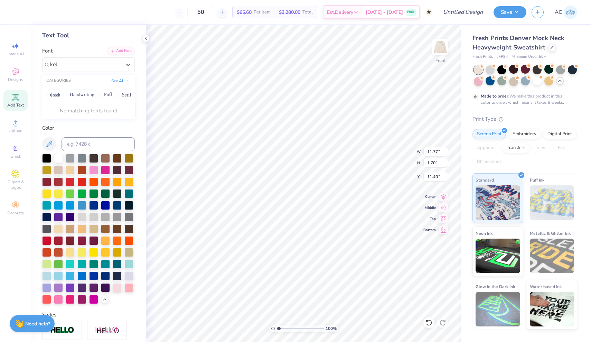
type input "[PERSON_NAME]"
click at [83, 95] on button "Handwriting" at bounding box center [82, 94] width 32 height 11
click at [116, 81] on button "See All" at bounding box center [119, 80] width 21 height 7
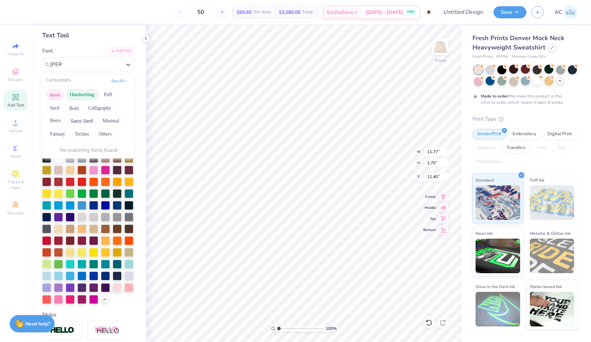
click at [54, 95] on button "Greek" at bounding box center [55, 94] width 18 height 11
click at [54, 106] on button "Serif" at bounding box center [54, 107] width 17 height 11
click at [75, 107] on button "Bold" at bounding box center [73, 107] width 17 height 11
click at [86, 121] on button "Sans Serif" at bounding box center [82, 120] width 30 height 11
click at [88, 130] on button "Techno" at bounding box center [82, 134] width 22 height 11
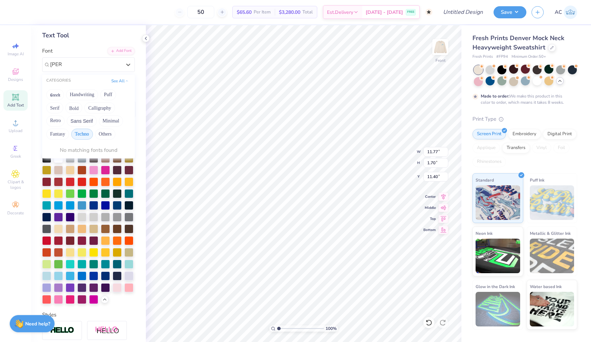
click at [68, 131] on div "Greek Handwriting Puff Serif Bold Calligraphy Retro Sans Serif Minimal Fantasy …" at bounding box center [88, 114] width 93 height 55
click at [63, 131] on button "Fantasy" at bounding box center [57, 134] width 23 height 11
click at [59, 120] on button "Retro" at bounding box center [55, 120] width 18 height 11
click at [112, 123] on button "Minimal" at bounding box center [111, 120] width 24 height 11
click at [101, 113] on button "Calligraphy" at bounding box center [99, 107] width 30 height 11
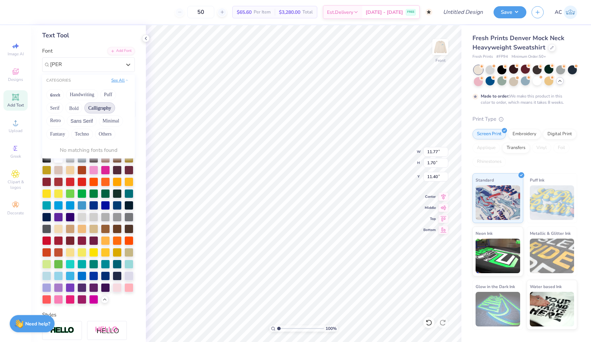
click at [124, 79] on button "See All" at bounding box center [119, 80] width 21 height 7
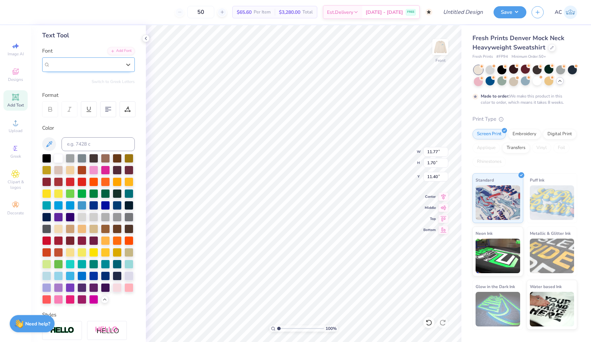
click at [95, 67] on div "Great Sejagad" at bounding box center [85, 64] width 73 height 11
click at [60, 93] on button "Greek" at bounding box center [55, 94] width 18 height 11
click at [79, 95] on button "Handwriting" at bounding box center [82, 94] width 32 height 11
click at [102, 95] on button "Puff" at bounding box center [108, 94] width 16 height 11
click at [126, 96] on button "Serif" at bounding box center [126, 94] width 17 height 11
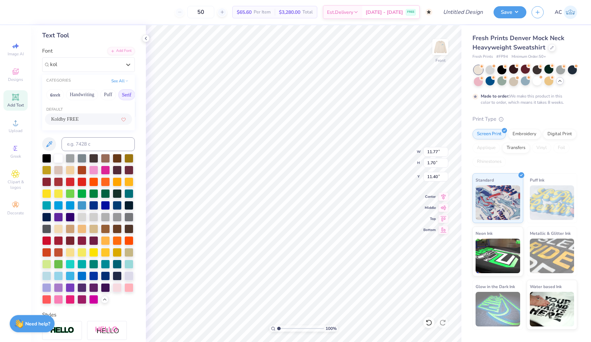
click at [99, 117] on div "Koldby FREE" at bounding box center [88, 118] width 75 height 7
type input "kol"
type input "12.79"
type input "1.55"
type input "11.47"
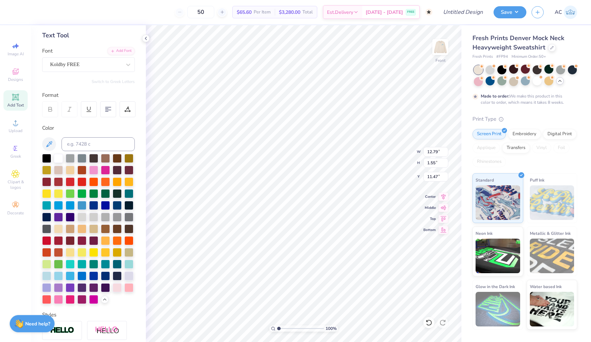
type input "6.93"
type input "0.84"
type input "20.93"
type input "9.15"
type input "22.92"
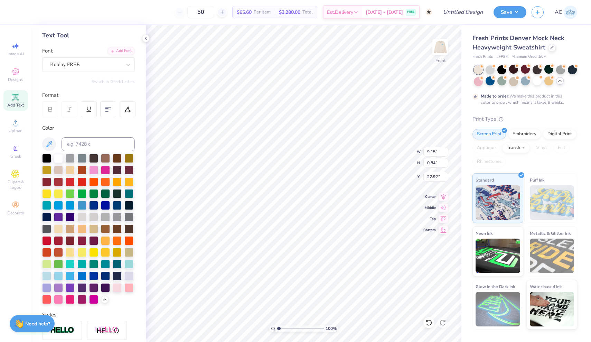
type input "6.93"
type input "21.73"
type input "21.69"
click at [445, 60] on img at bounding box center [441, 47] width 28 height 28
click at [441, 53] on img at bounding box center [441, 47] width 28 height 28
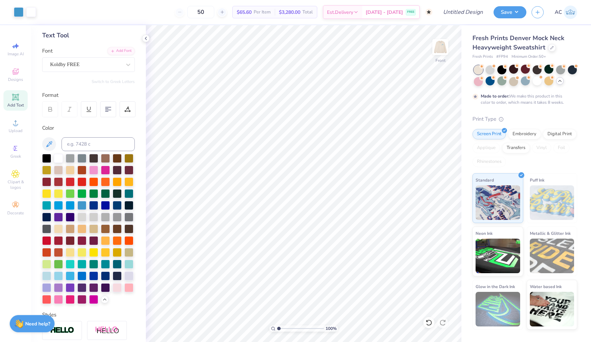
click at [441, 53] on img at bounding box center [440, 47] width 14 height 14
click at [18, 46] on icon at bounding box center [16, 46] width 5 height 5
select select "4"
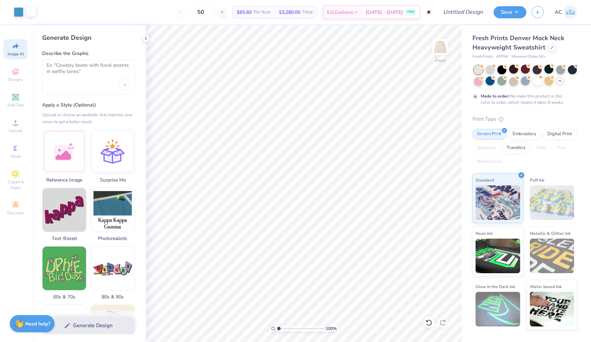
click at [72, 79] on div at bounding box center [88, 77] width 93 height 35
click at [69, 65] on textarea at bounding box center [89, 70] width 84 height 17
type textarea "unc old well"
click at [98, 331] on button "Generate Design" at bounding box center [88, 323] width 93 height 17
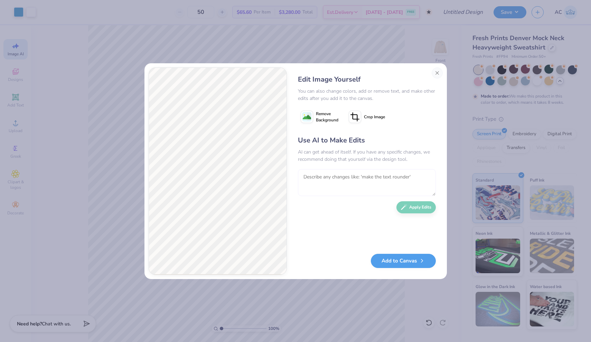
click at [332, 190] on textarea at bounding box center [367, 182] width 138 height 27
drag, startPoint x: 420, startPoint y: 180, endPoint x: 364, endPoint y: 175, distance: 56.3
click at [364, 175] on textarea "take away teh bucket but keep the design the same" at bounding box center [367, 182] width 138 height 27
type textarea "take away teh bucket but keep the design the same"
click at [401, 258] on button "Add to Canvas" at bounding box center [403, 259] width 65 height 14
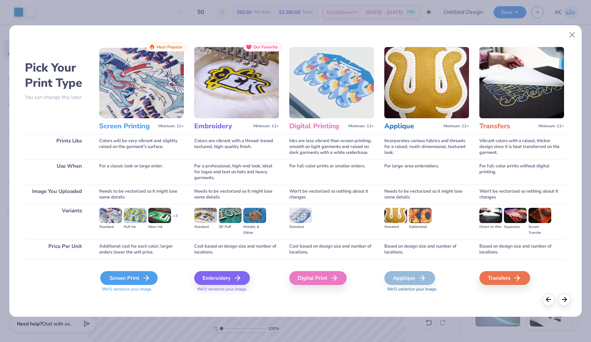
click at [140, 276] on div "Screen Print" at bounding box center [128, 278] width 57 height 14
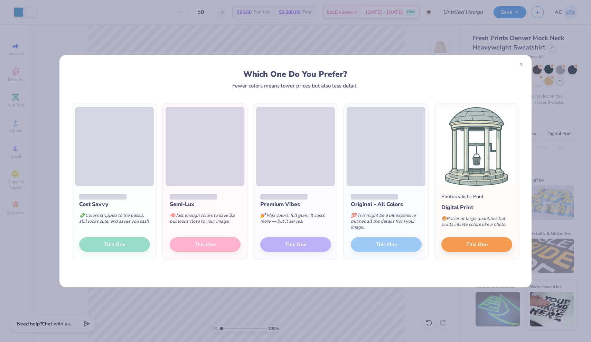
click at [199, 249] on div "Semi-Lux 🧠 Just enough colors to save $$ but looks close to your image. This One" at bounding box center [205, 223] width 84 height 74
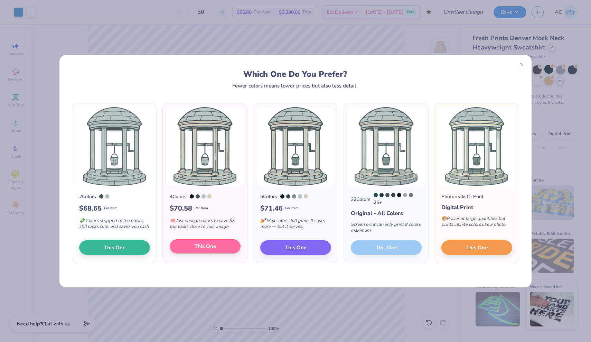
click at [208, 247] on span "This One" at bounding box center [205, 246] width 21 height 8
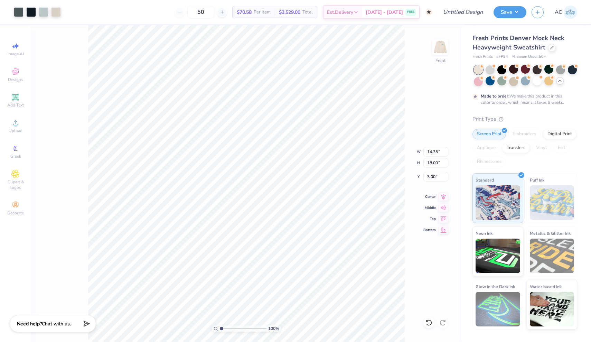
type input "3.00"
click at [424, 322] on div at bounding box center [428, 322] width 11 height 11
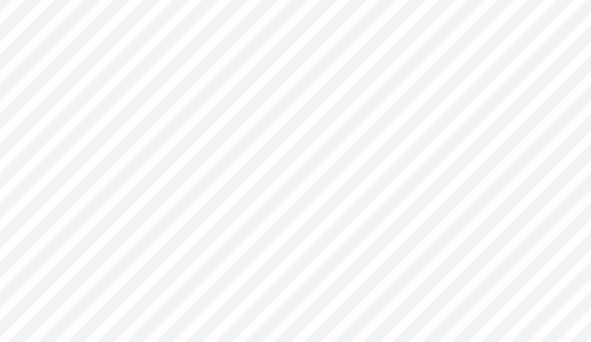
type input "6.06"
type input "1.95"
type input "11.49"
type input "11.99"
type input "14.71"
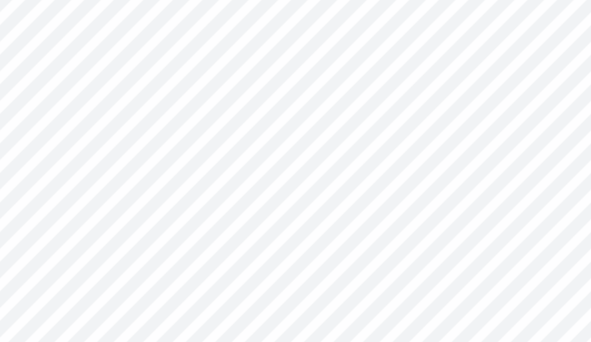
type input "4.22"
type input "0.24"
type input "0.70"
type input "11.48"
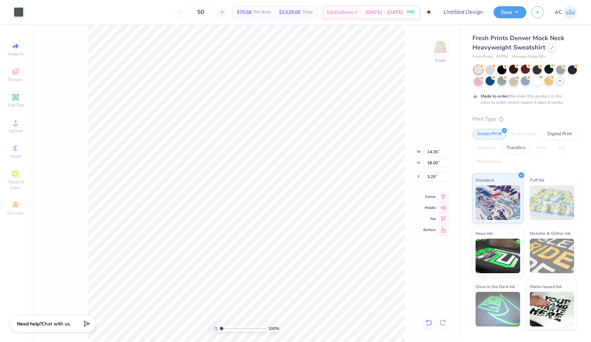
click at [429, 327] on div at bounding box center [428, 322] width 11 height 11
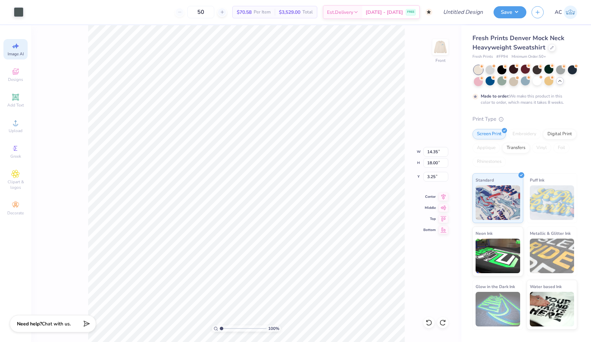
click at [14, 51] on span "Image AI" at bounding box center [16, 54] width 16 height 6
select select "4"
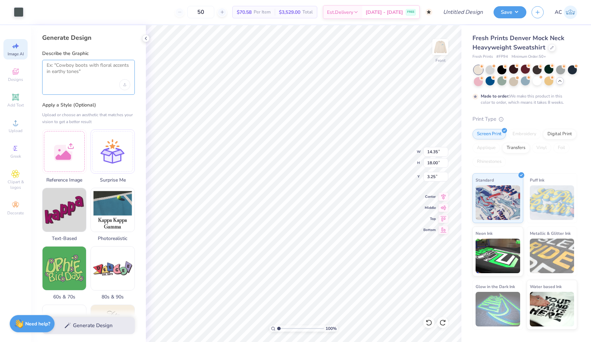
click at [48, 72] on textarea at bounding box center [89, 70] width 84 height 17
paste textarea "Phi Mu Exec Board"
type textarea "Phi Mu Exec Board"
drag, startPoint x: 99, startPoint y: 68, endPoint x: 0, endPoint y: 63, distance: 99.3
click at [0, 63] on div "Art colors 50 $70.58 Per Item $3,529.00 Total Est. Delivery [DATE] - [DATE] FRE…" at bounding box center [295, 171] width 591 height 342
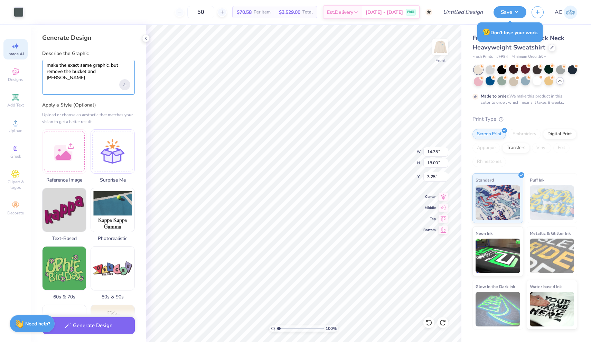
type textarea "make the exact same graphic, but remove the bucket and [PERSON_NAME]"
click at [125, 87] on div "Upload image" at bounding box center [124, 84] width 11 height 11
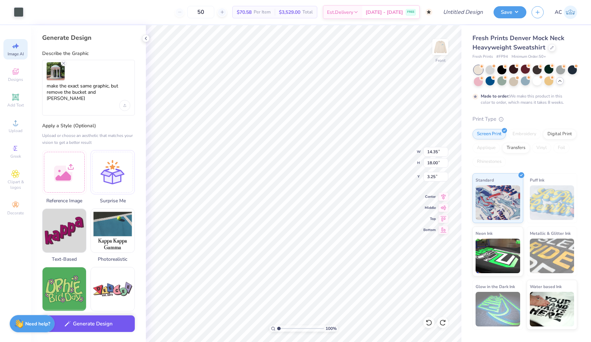
click at [122, 323] on button "Generate Design" at bounding box center [88, 323] width 93 height 17
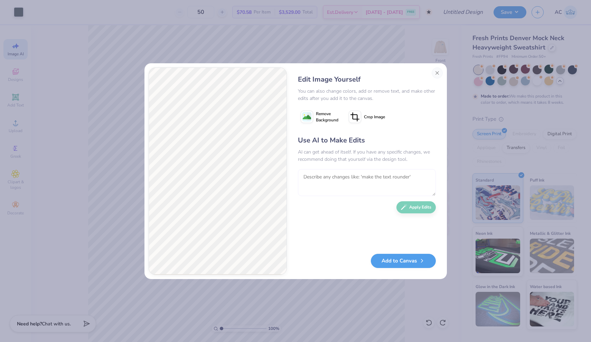
click at [361, 182] on textarea at bounding box center [367, 182] width 138 height 27
click at [346, 174] on textarea at bounding box center [367, 182] width 138 height 27
click at [346, 187] on textarea at bounding box center [367, 182] width 138 height 27
click at [343, 186] on textarea at bounding box center [367, 182] width 138 height 27
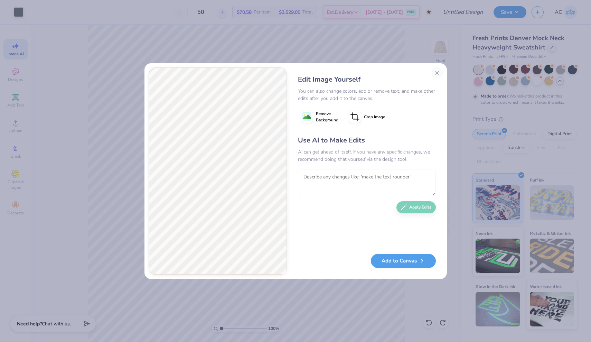
click at [335, 182] on textarea at bounding box center [367, 182] width 138 height 27
click at [333, 171] on textarea at bounding box center [367, 182] width 138 height 27
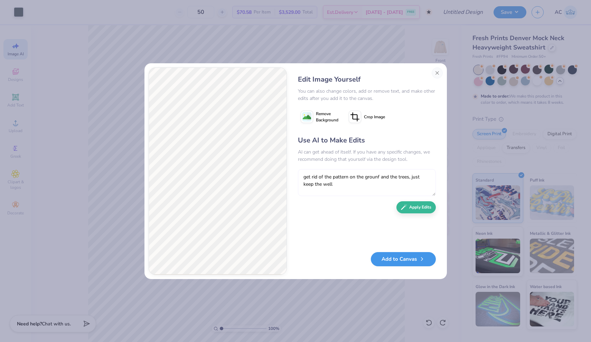
type textarea "get rid of the pattern on the grounf and the trees, just keep the well"
click at [397, 255] on button "Add to Canvas" at bounding box center [403, 259] width 65 height 14
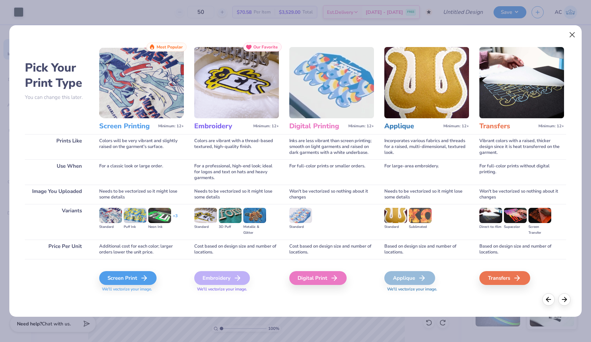
click at [572, 36] on button "Close" at bounding box center [572, 34] width 13 height 13
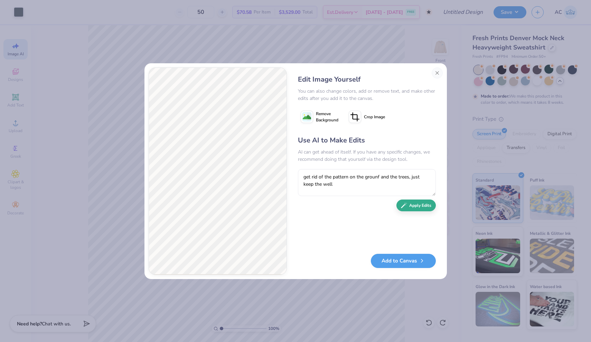
click at [408, 206] on button "Apply Edits" at bounding box center [415, 205] width 39 height 12
click at [435, 73] on button "Close" at bounding box center [437, 72] width 11 height 11
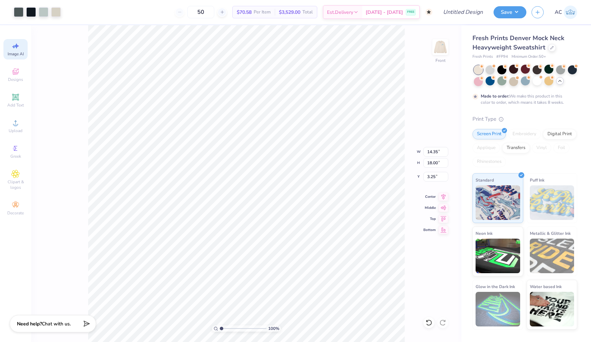
type input "9.59"
type input "12.03"
type input "9.22"
click at [427, 322] on icon at bounding box center [428, 322] width 7 height 7
type input "6.00"
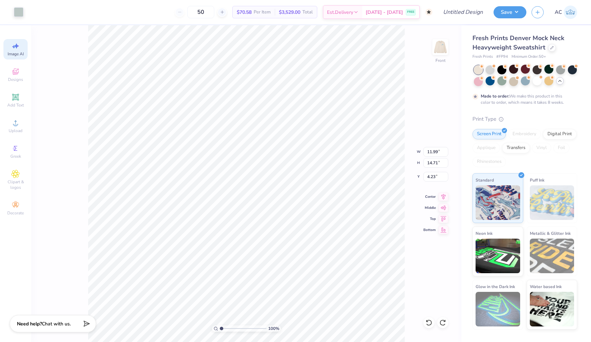
type input "3.61"
type input "11.74"
type input "12.02"
type input "12.34"
type input "5.42"
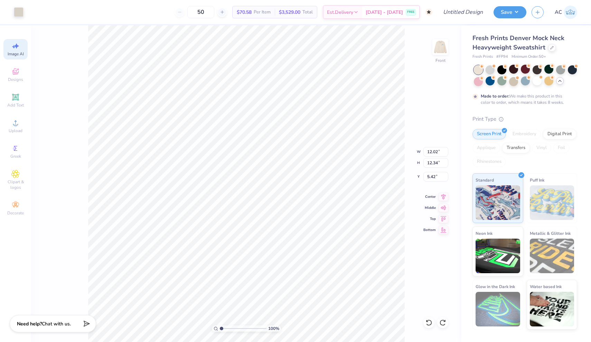
click at [412, 97] on div "100 % Front W 12.02 12.02 " H 12.34 12.34 " Y 5.42 5.42 " Center Middle Top Bot…" at bounding box center [246, 183] width 430 height 317
click at [429, 323] on icon at bounding box center [428, 322] width 7 height 7
click at [437, 54] on img at bounding box center [441, 47] width 28 height 28
drag, startPoint x: 437, startPoint y: 57, endPoint x: 13, endPoint y: 46, distance: 424.6
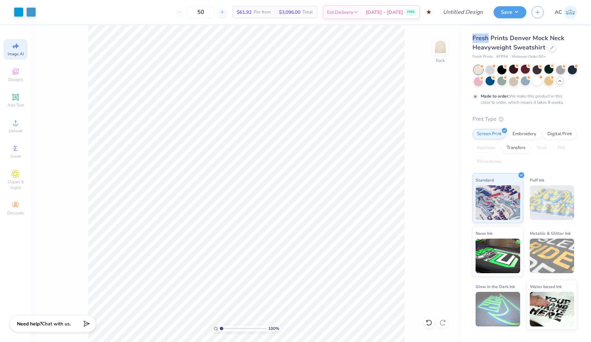
click at [437, 54] on img at bounding box center [440, 47] width 14 height 14
click at [21, 45] on div "Image AI" at bounding box center [15, 49] width 24 height 20
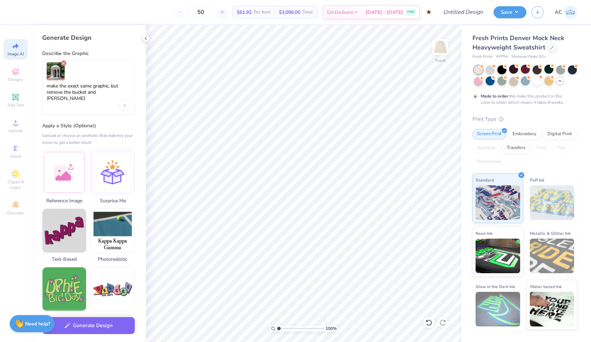
click at [64, 62] on icon "Remove uploaded image" at bounding box center [64, 63] width 6 height 6
